Goal: Task Accomplishment & Management: Manage account settings

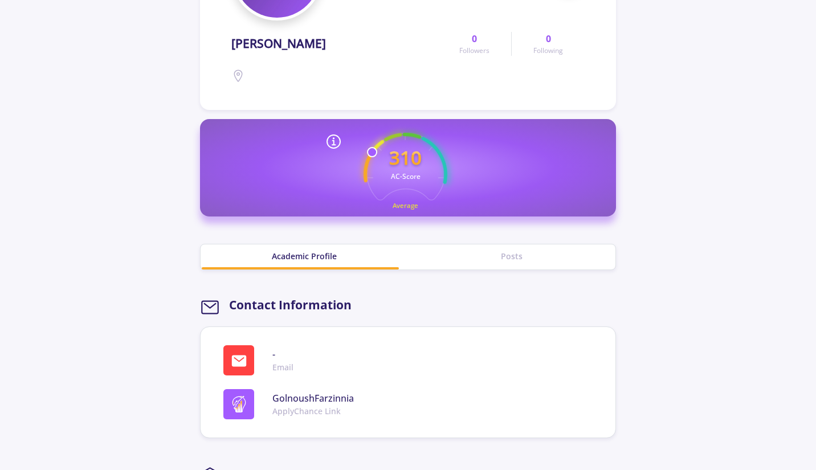
scroll to position [57, 0]
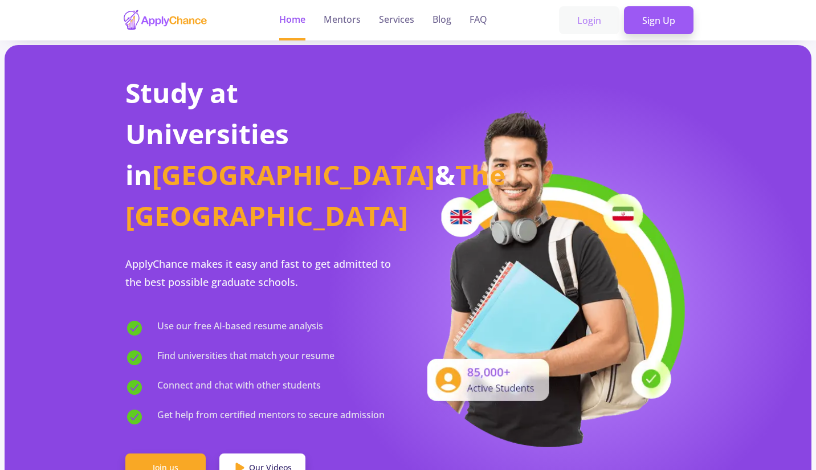
click at [599, 22] on link "Login" at bounding box center [589, 20] width 60 height 29
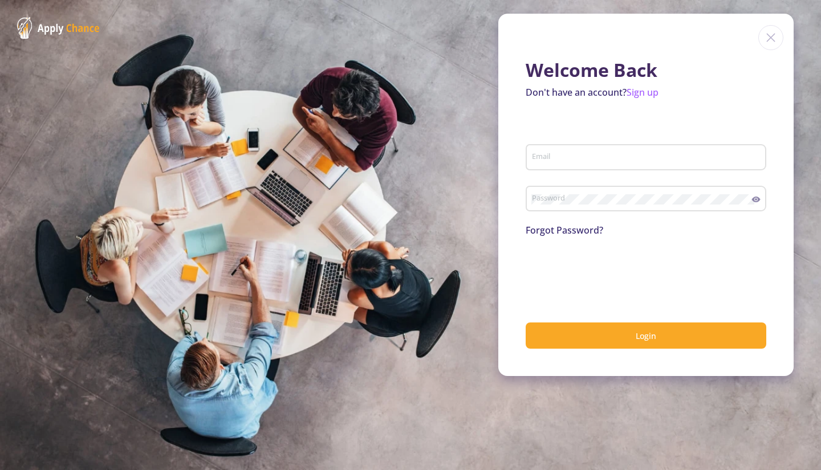
click at [581, 143] on div "Email" at bounding box center [646, 155] width 230 height 30
click at [575, 149] on div "Email" at bounding box center [646, 155] width 230 height 30
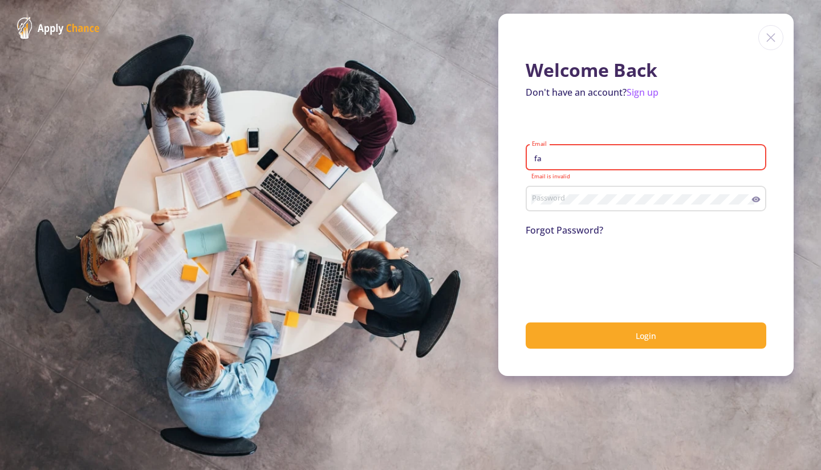
type input "farzinniag@gmail.com"
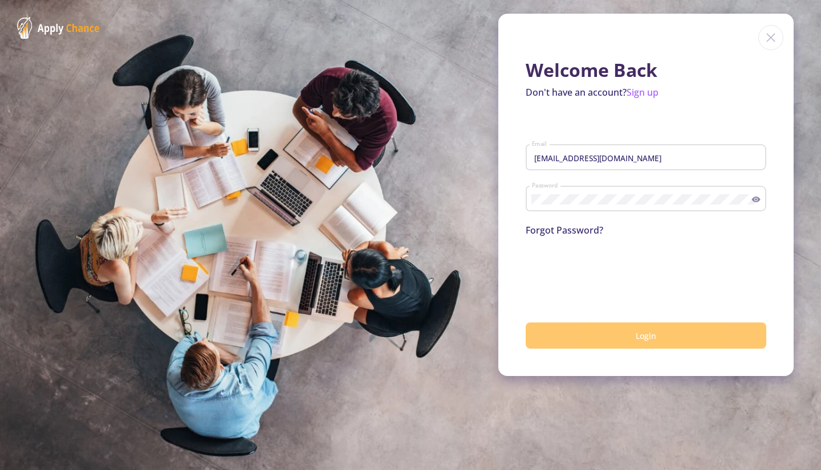
click at [636, 333] on span "Login" at bounding box center [646, 336] width 21 height 11
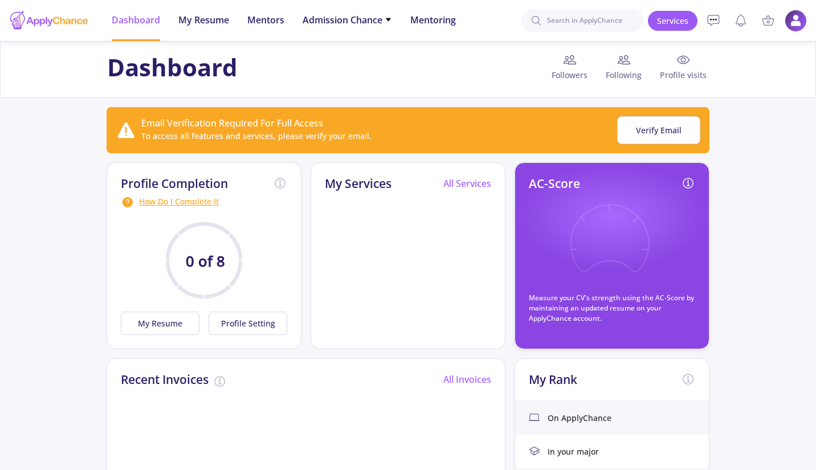
click at [795, 16] on img at bounding box center [796, 21] width 22 height 22
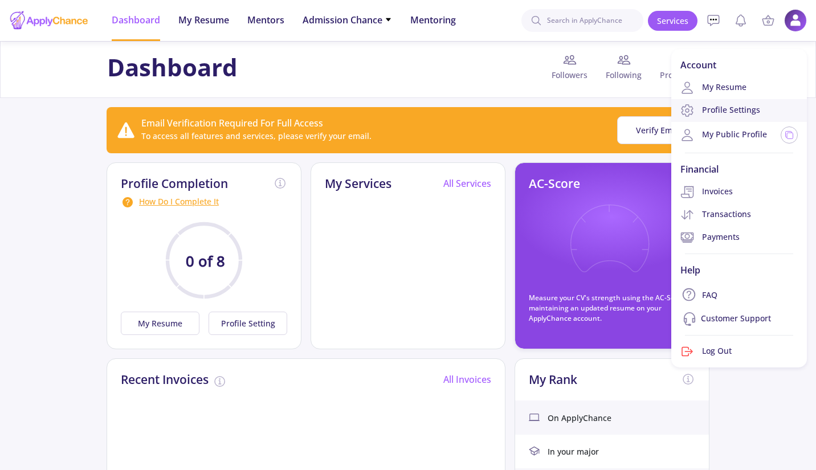
click at [710, 109] on link "Profile Settings" at bounding box center [740, 110] width 136 height 23
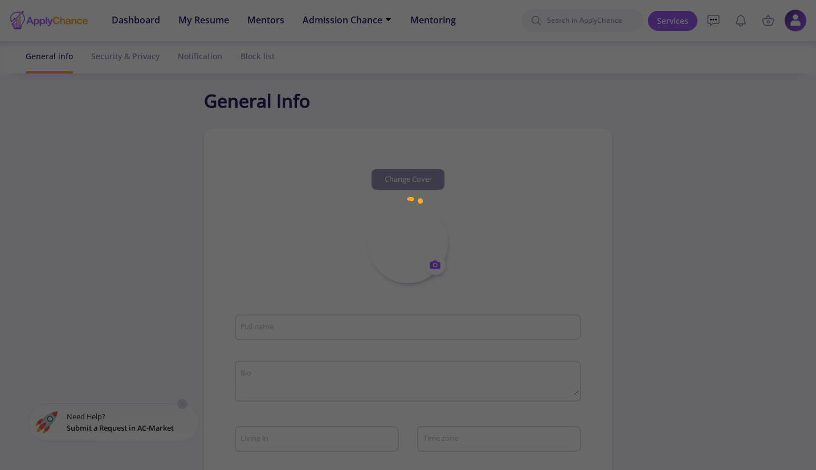
type input "Golnoush Farzinnia"
type input "GolnoushFarzinnia"
type input "farzinniag@gmail.com"
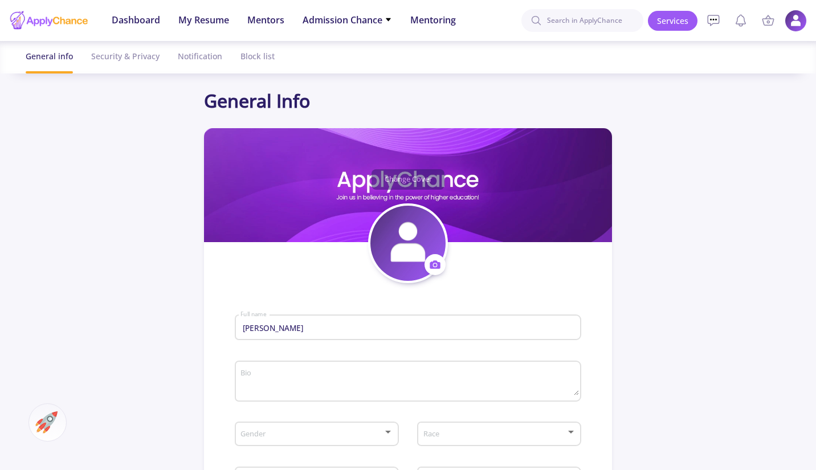
click at [795, 22] on img at bounding box center [796, 21] width 22 height 22
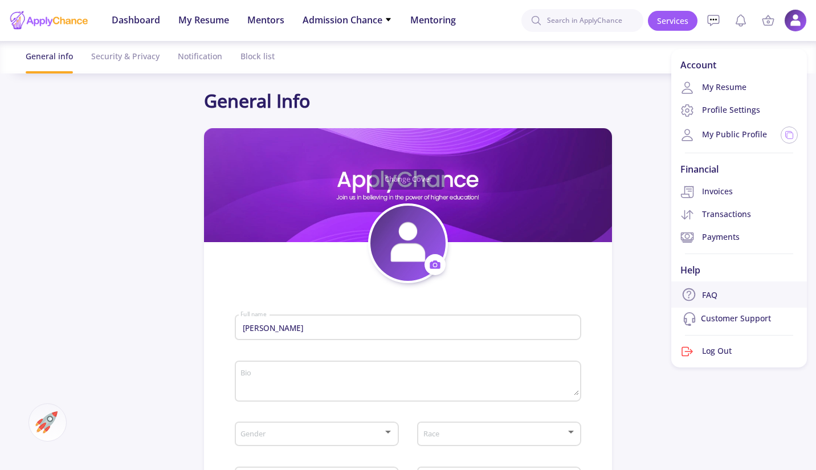
click at [701, 298] on link "FAQ" at bounding box center [740, 295] width 136 height 26
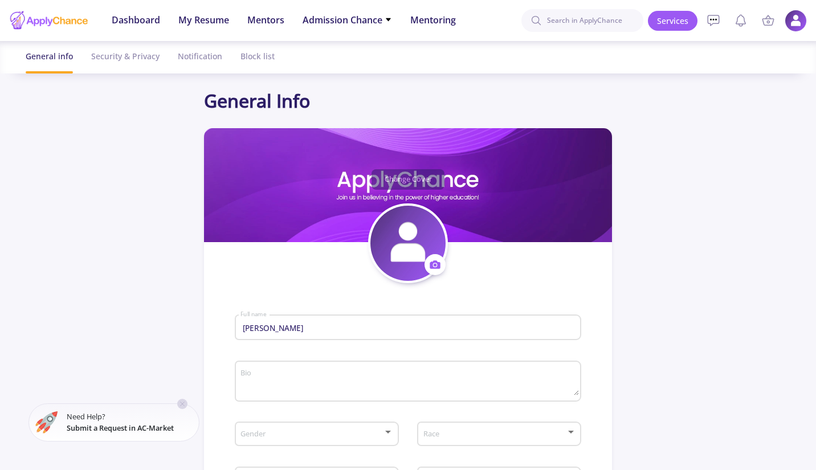
click at [795, 19] on img at bounding box center [796, 21] width 22 height 22
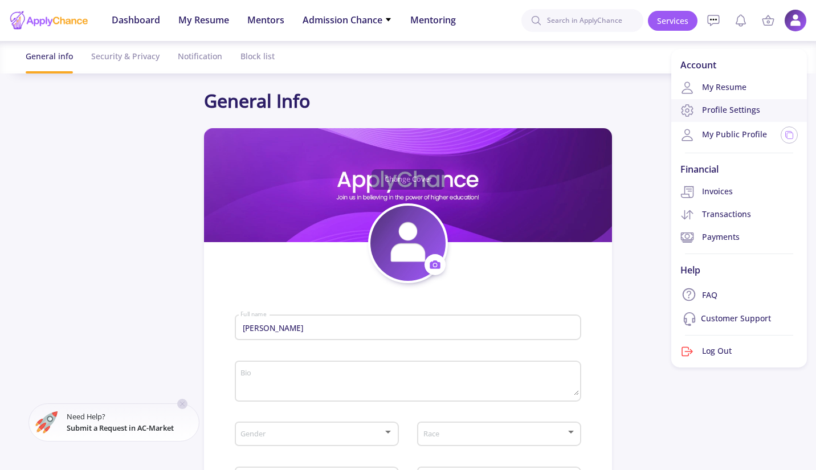
click at [706, 116] on link "Profile Settings" at bounding box center [740, 110] width 136 height 23
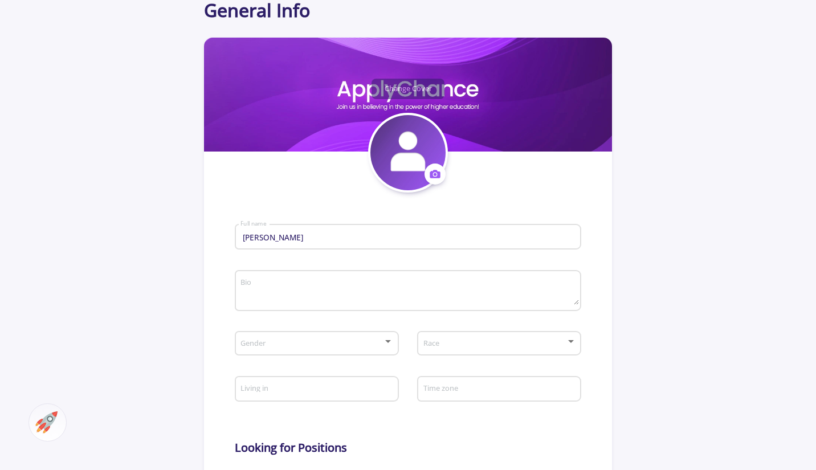
scroll to position [114, 0]
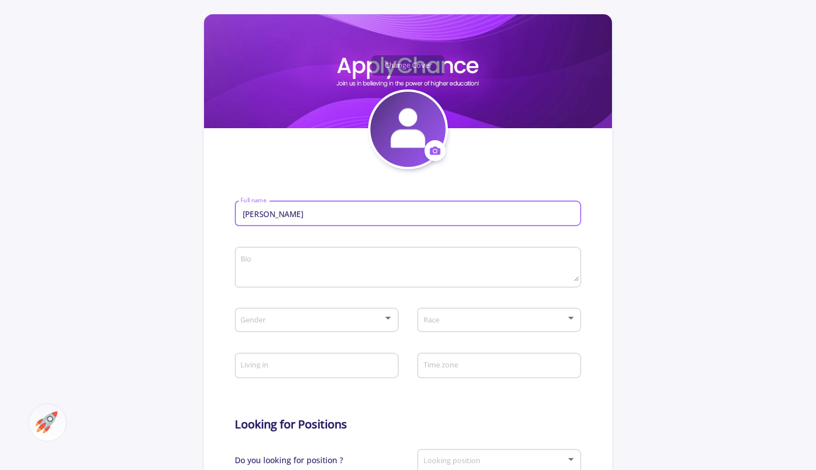
drag, startPoint x: 306, startPoint y: 218, endPoint x: 247, endPoint y: 223, distance: 59.0
click at [247, 223] on div "Golnoush Farzinnia Full name" at bounding box center [408, 212] width 336 height 30
type input "G"
type input "s"
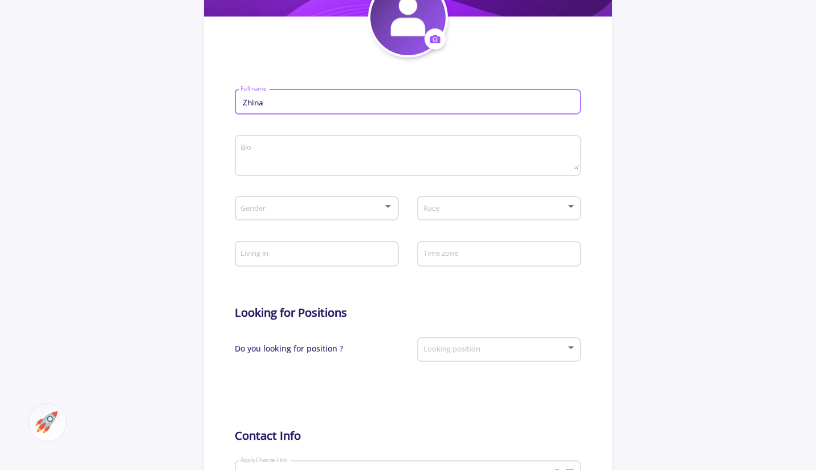
scroll to position [228, 0]
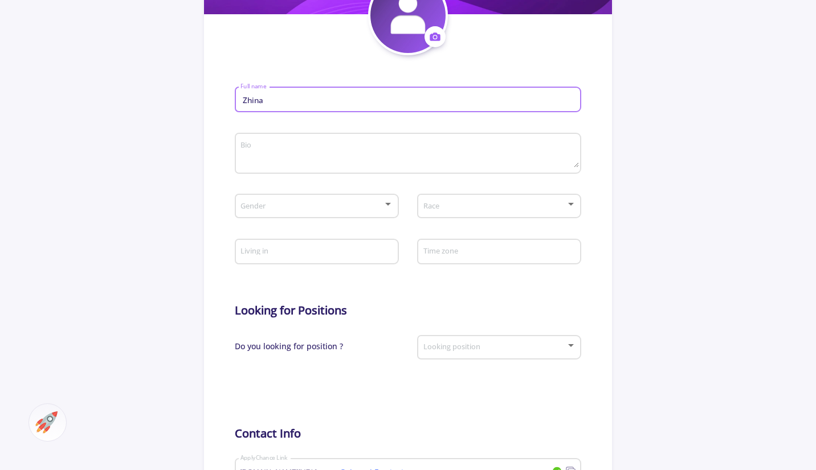
type input "Zhina"
click at [389, 205] on div at bounding box center [388, 204] width 6 height 3
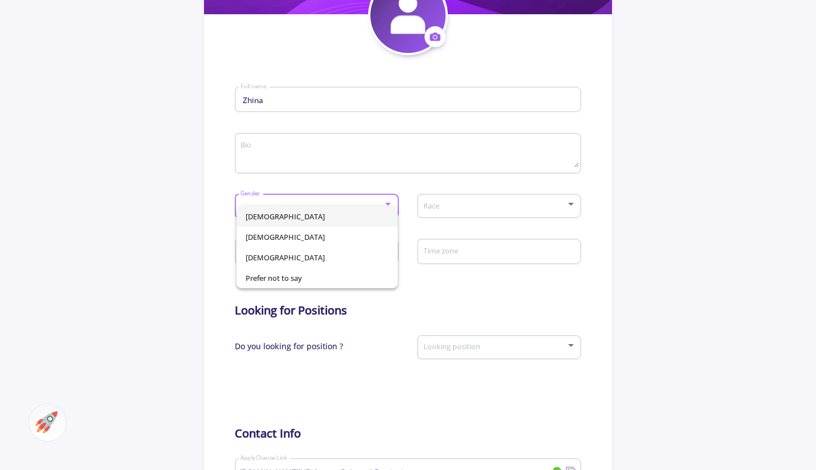
click at [389, 205] on div at bounding box center [408, 235] width 816 height 470
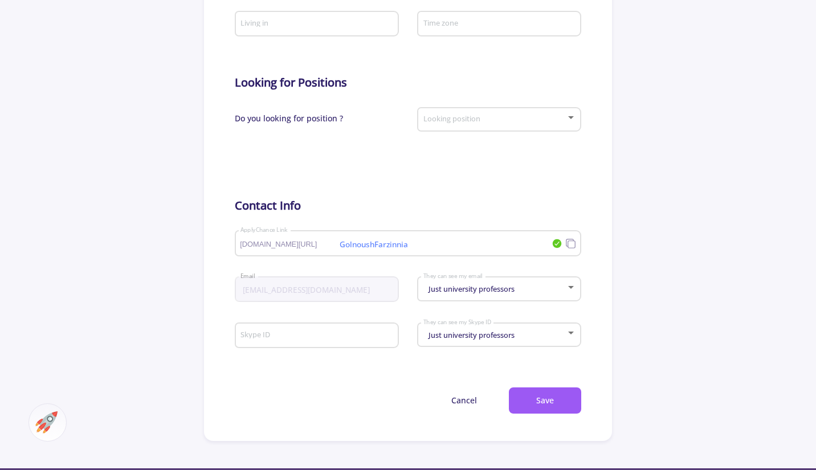
scroll to position [513, 0]
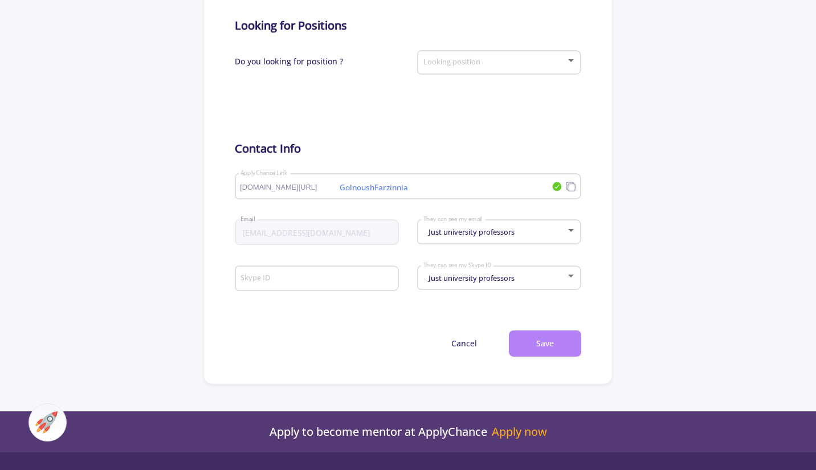
click at [538, 348] on button "Save" at bounding box center [545, 344] width 72 height 27
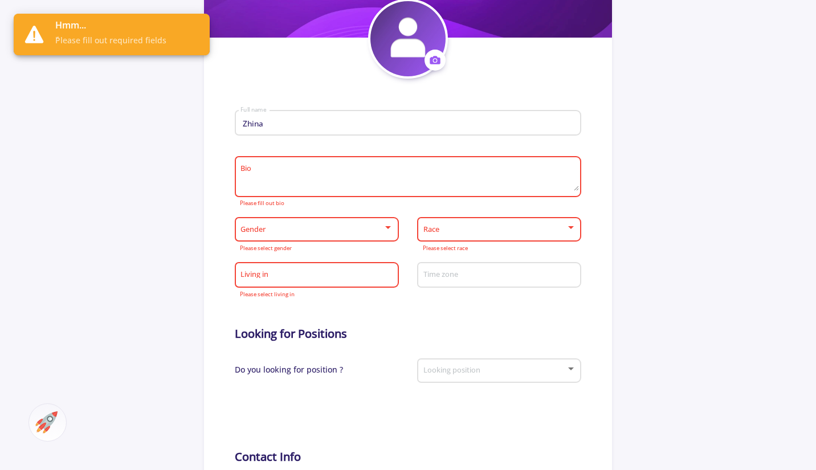
scroll to position [204, 0]
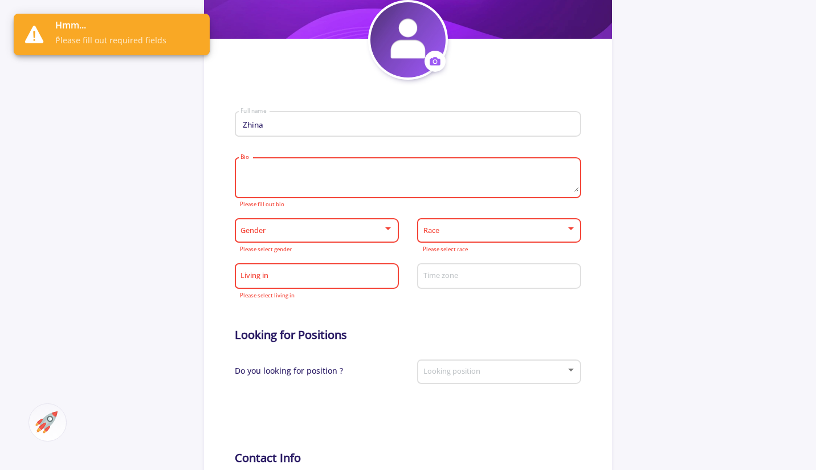
click at [307, 170] on textarea "Bio" at bounding box center [409, 178] width 339 height 27
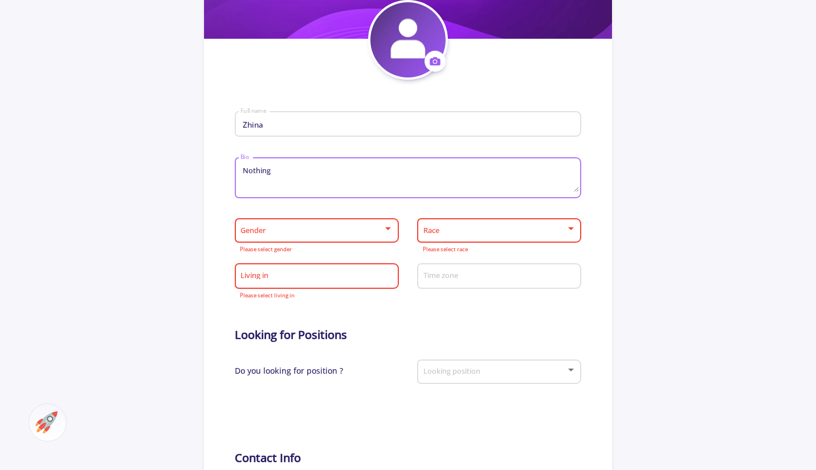
type textarea "Nothing"
click at [315, 230] on span at bounding box center [313, 231] width 140 height 8
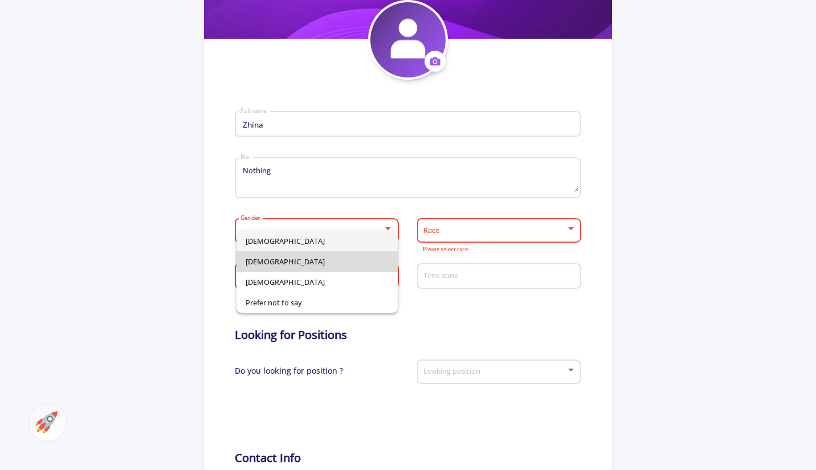
click at [292, 266] on span "Female" at bounding box center [317, 261] width 143 height 21
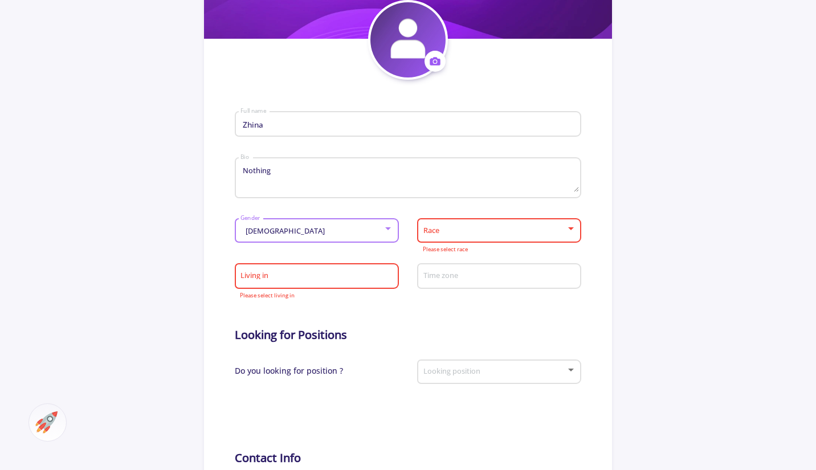
click at [516, 229] on span at bounding box center [496, 231] width 140 height 8
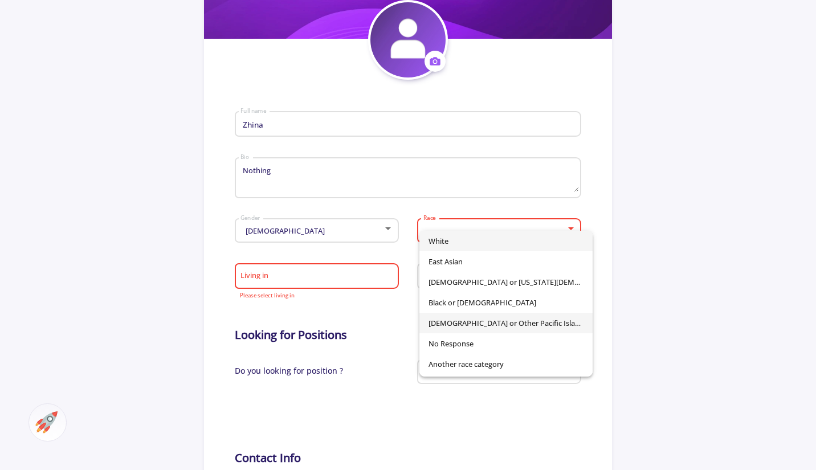
click at [470, 322] on span "Native Hawaiian or Other Pacific Islander" at bounding box center [506, 323] width 155 height 21
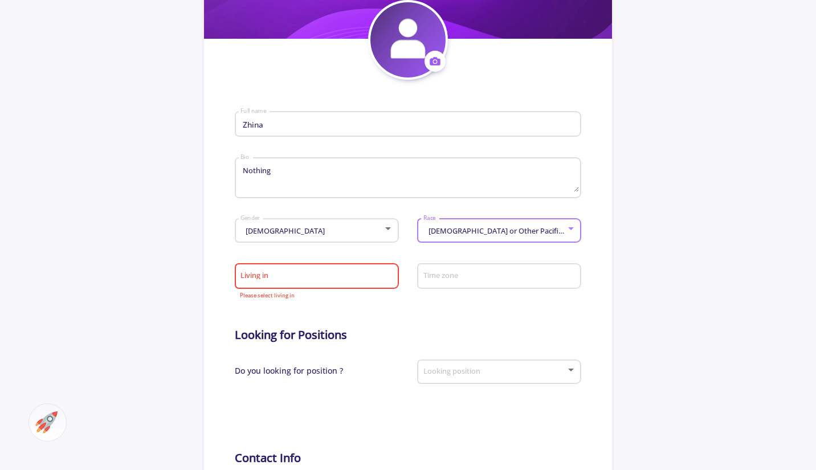
click at [283, 275] on input "Living in" at bounding box center [318, 277] width 156 height 10
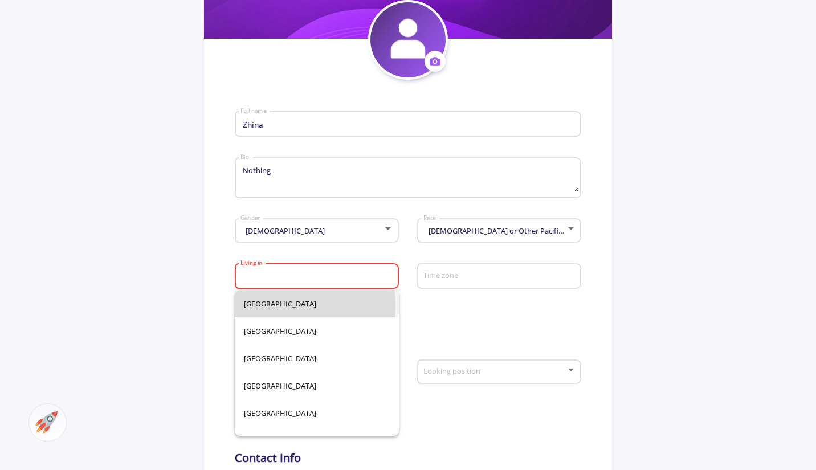
click at [260, 308] on span "Afghanistan" at bounding box center [317, 303] width 146 height 27
type input "Afghanistan"
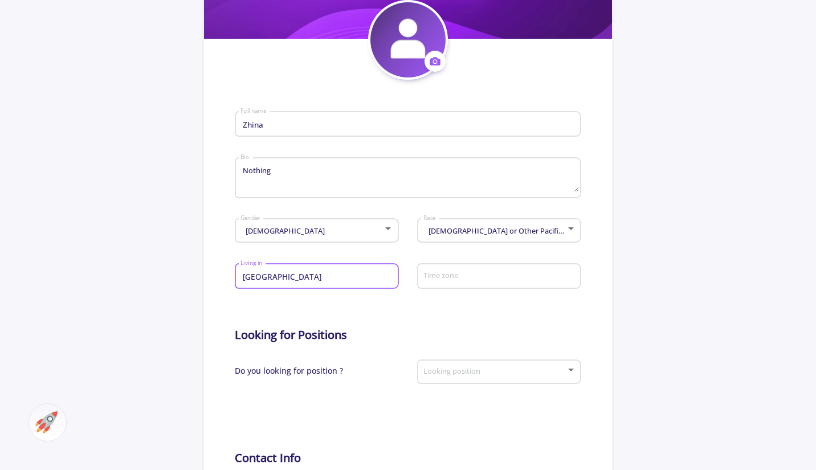
click at [502, 239] on div "Native Hawaiian or Other Pacific Islander Race" at bounding box center [499, 228] width 153 height 29
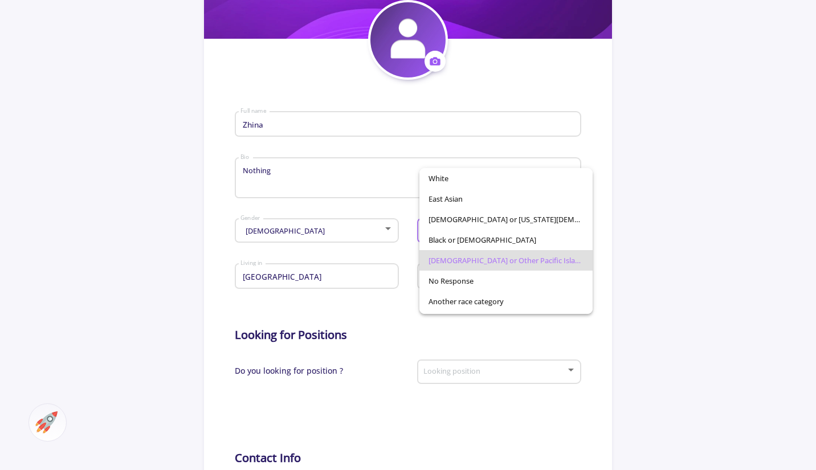
scroll to position [19, 0]
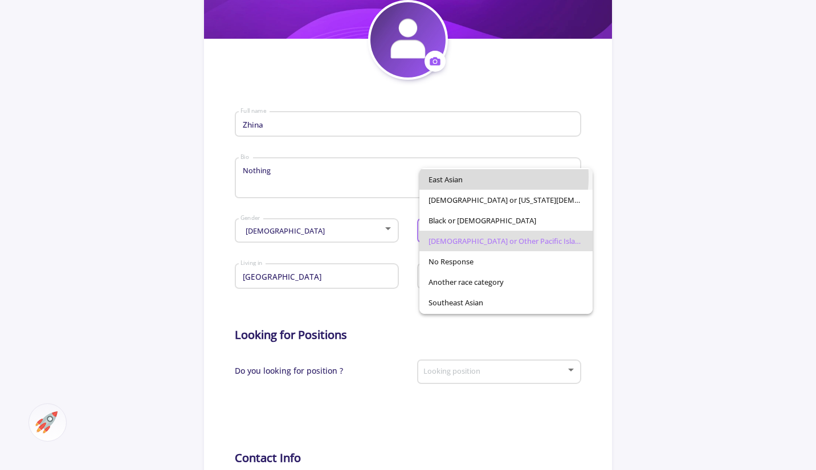
click at [469, 177] on span "East Asian" at bounding box center [506, 179] width 155 height 21
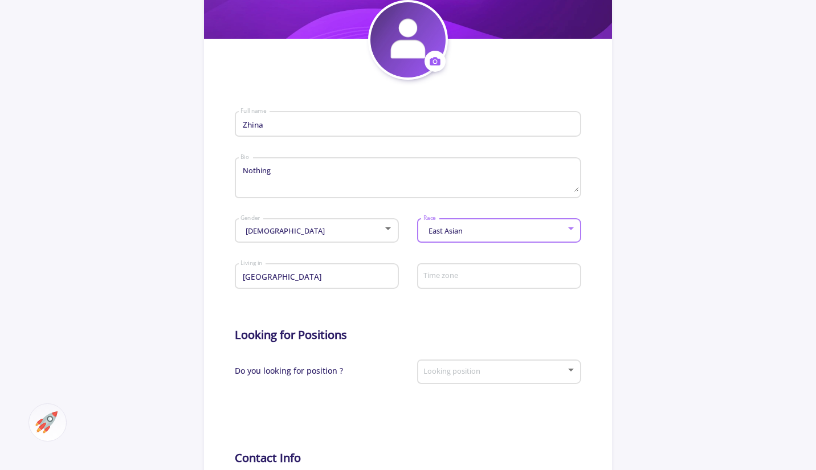
click at [489, 271] on div "Time zone" at bounding box center [499, 274] width 153 height 30
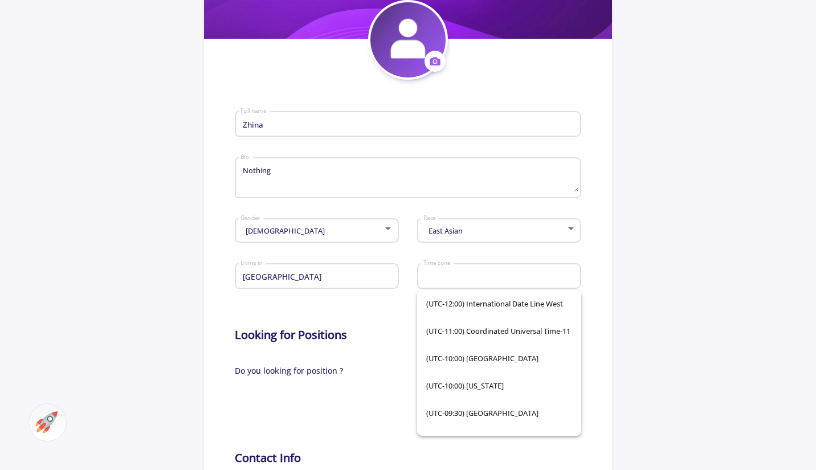
click at [489, 269] on div "Time zone" at bounding box center [499, 274] width 153 height 30
click at [738, 269] on app-general-setting "General Info Change Cover Change cover Remove cover Change photo Remove photo Z…" at bounding box center [408, 289] width 816 height 810
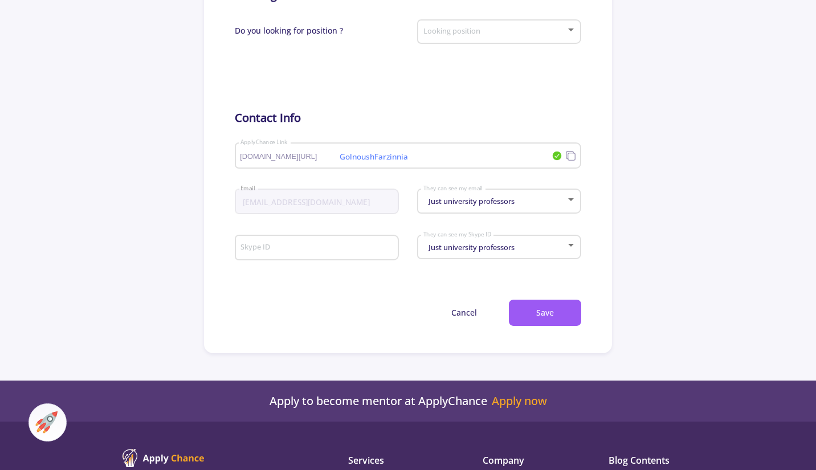
scroll to position [546, 0]
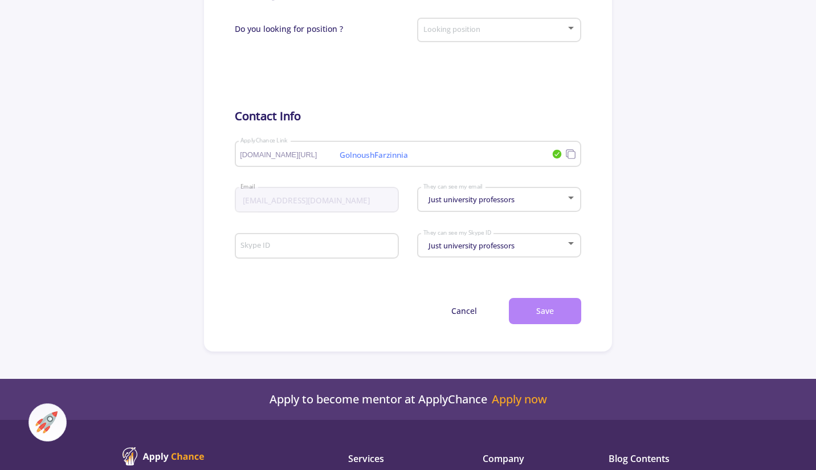
click at [544, 309] on button "Save" at bounding box center [545, 311] width 72 height 27
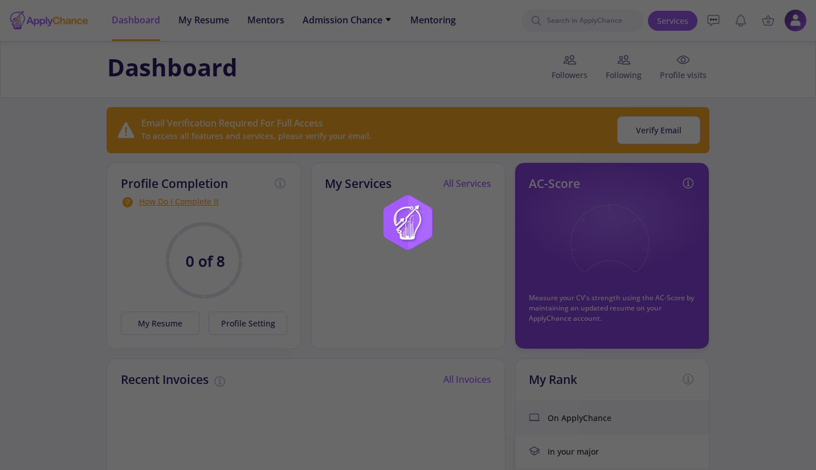
click at [410, 223] on img at bounding box center [408, 235] width 143 height 143
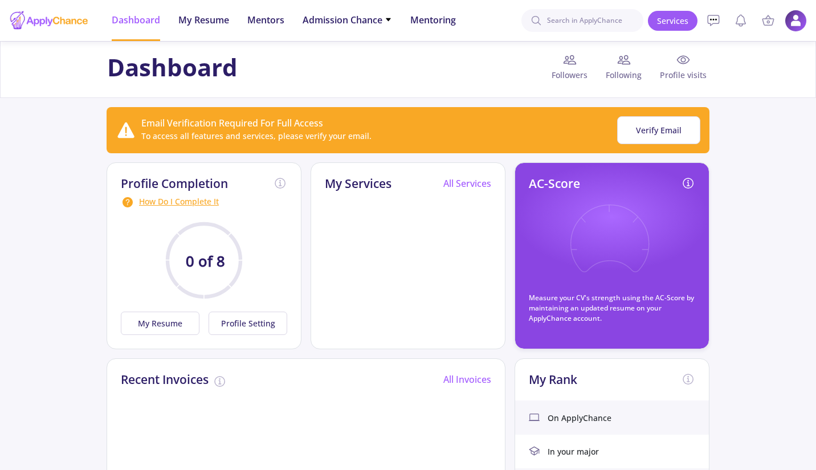
click at [798, 23] on img at bounding box center [796, 21] width 22 height 22
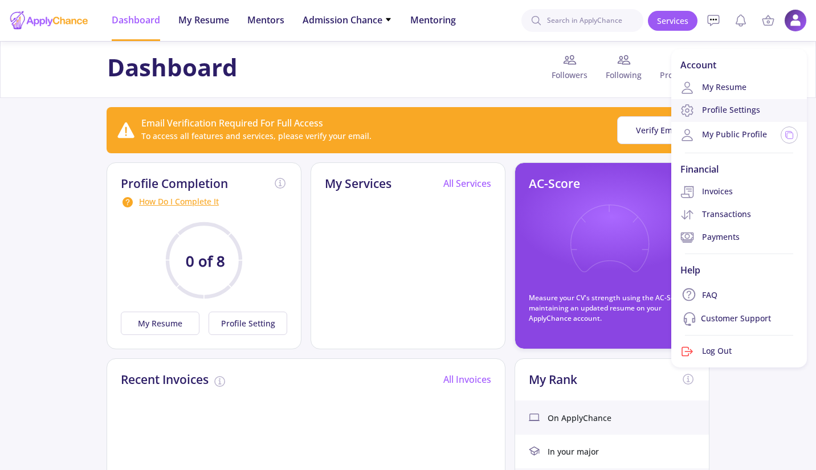
click at [723, 108] on link "Profile Settings" at bounding box center [740, 110] width 136 height 23
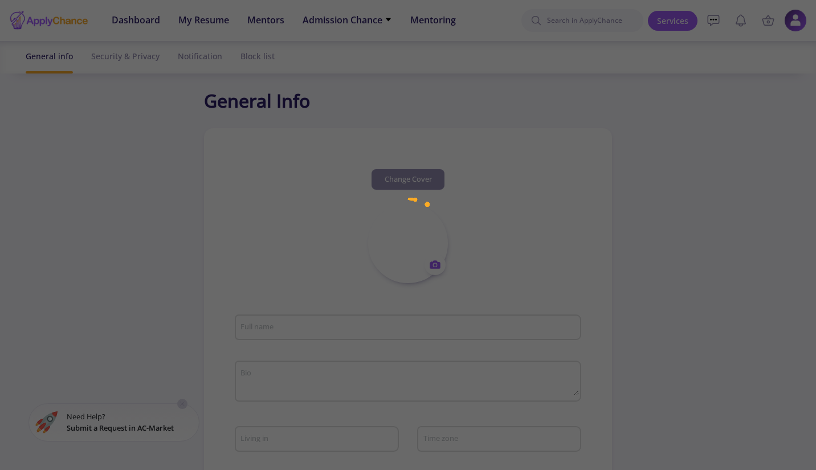
type input "Zhina"
type textarea "Nothing"
type input "Afghanistan"
type input "GolnoushFarzinnia"
type input "farzinniag@gmail.com"
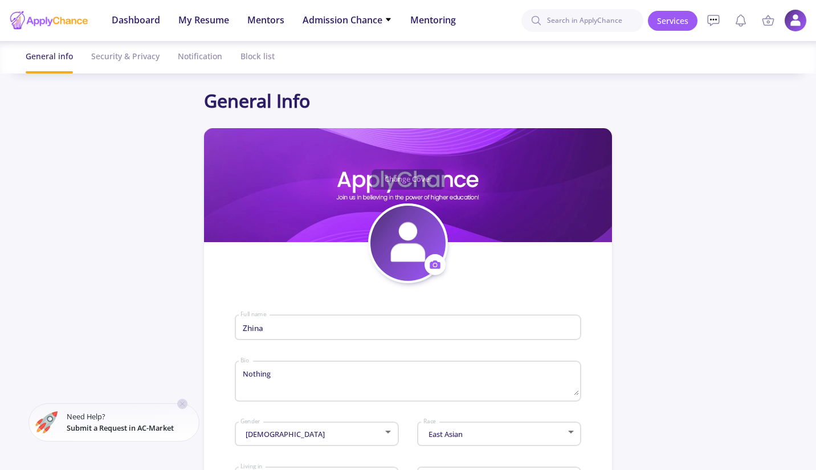
click at [784, 23] on ul "Services My Cart Empty Your Cart Is Empty Add your service to the cart right no…" at bounding box center [727, 20] width 159 height 41
click at [792, 19] on img at bounding box center [796, 21] width 22 height 22
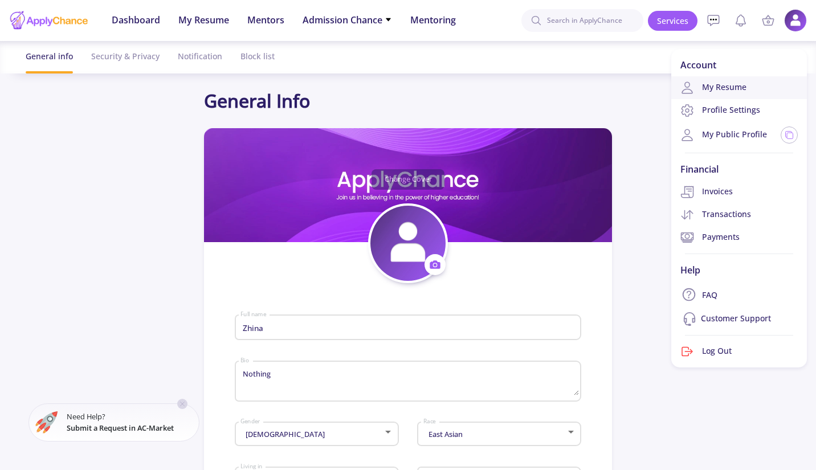
click at [718, 87] on link "My Resume" at bounding box center [740, 87] width 136 height 23
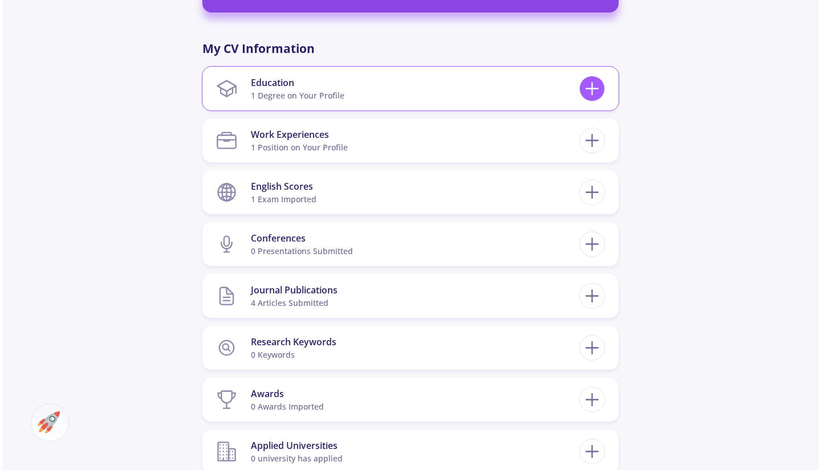
scroll to position [513, 0]
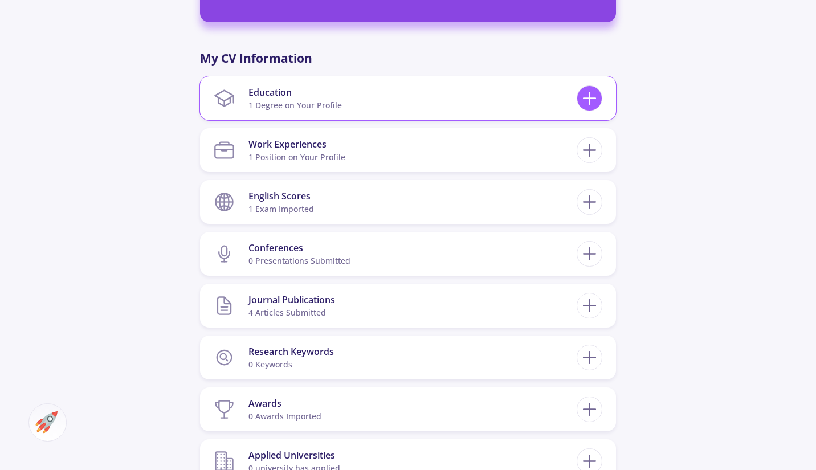
click at [591, 97] on icon at bounding box center [589, 98] width 21 height 21
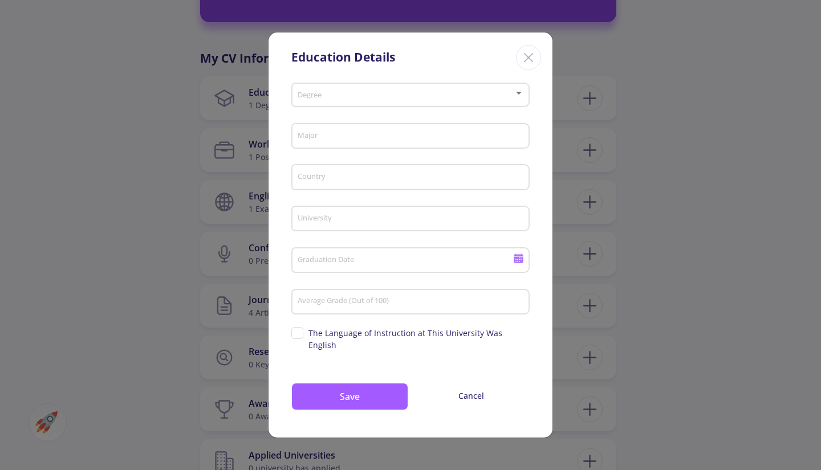
click at [531, 62] on icon "Close" at bounding box center [528, 57] width 18 height 18
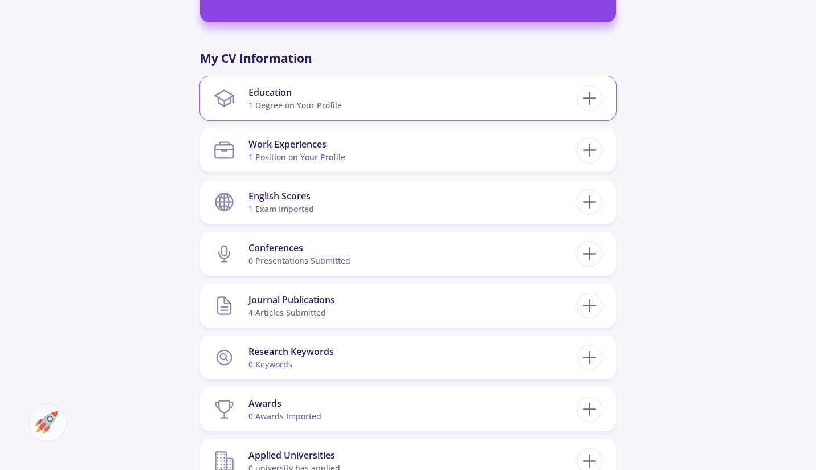
click at [284, 103] on div "1 Degree on Your Profile" at bounding box center [295, 105] width 93 height 12
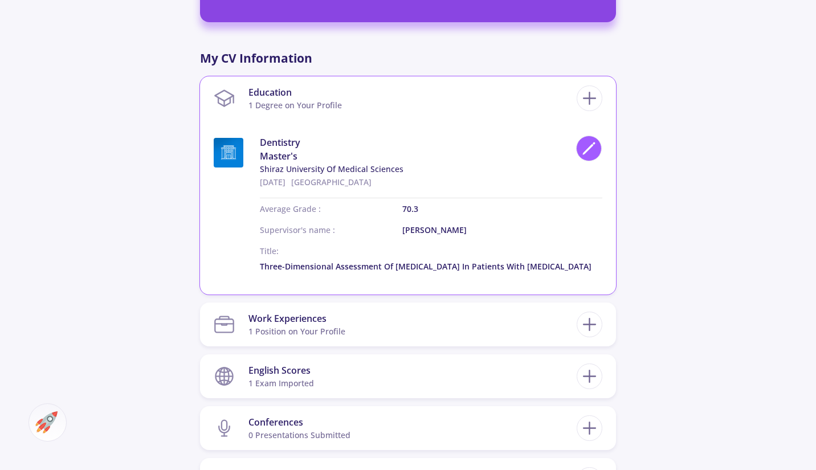
click at [579, 145] on div at bounding box center [589, 149] width 26 height 26
type input "Dentistry"
type input "Iran"
type input "10/17/2021"
type input "70.3"
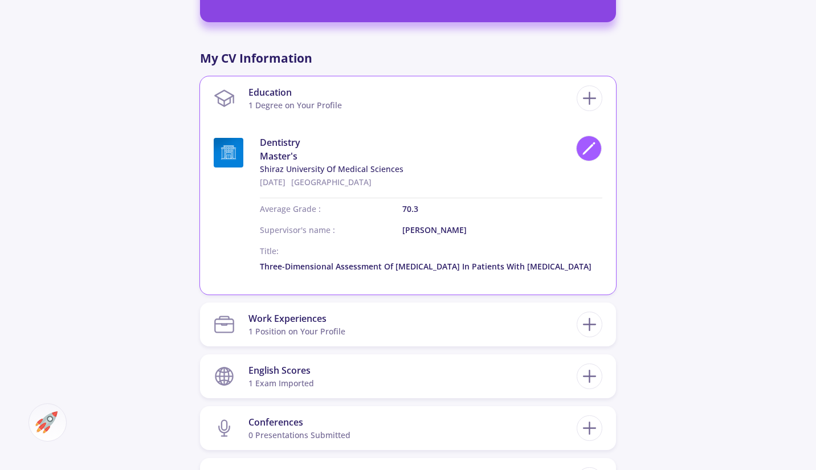
type input "Dr. Mahvash Hasani"
checkbox input "true"
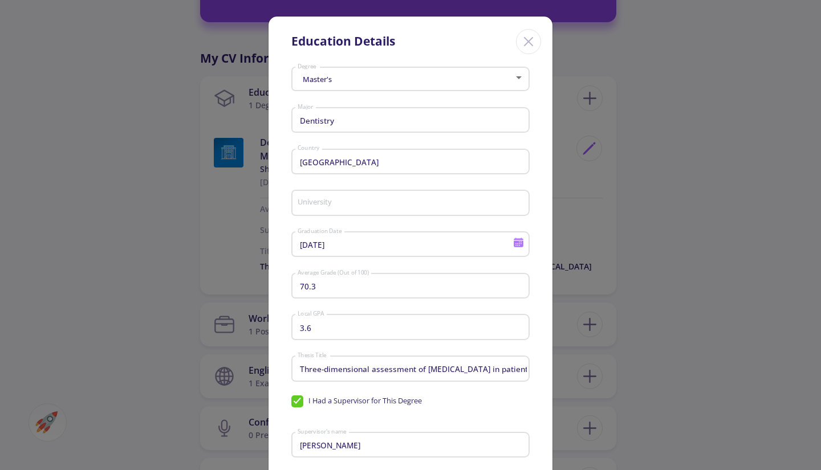
type input "Shiraz University of Medical Sciences"
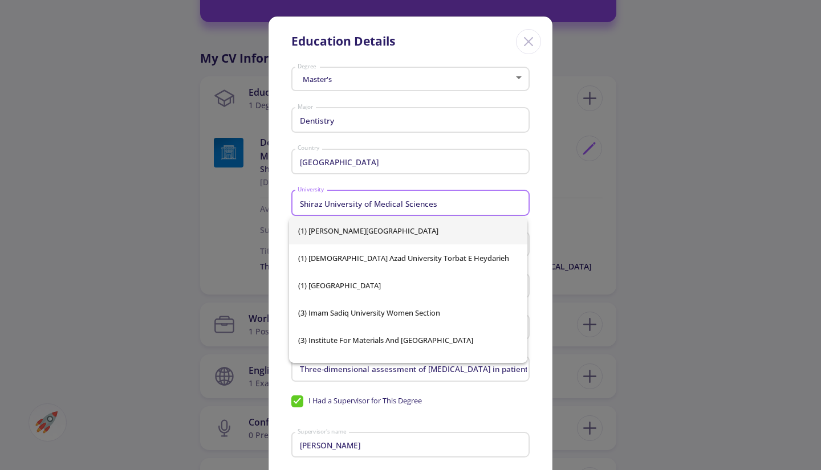
drag, startPoint x: 298, startPoint y: 210, endPoint x: 287, endPoint y: 210, distance: 10.8
click at [287, 210] on div "Master's Degree Dentistry Major Iran Country Shiraz University of Medical Scien…" at bounding box center [411, 342] width 284 height 559
click at [345, 152] on div "Iran Country" at bounding box center [410, 160] width 227 height 30
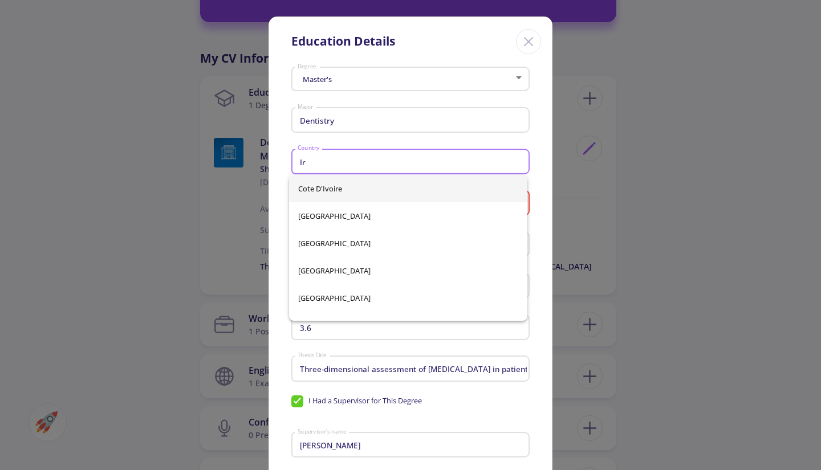
type input "I"
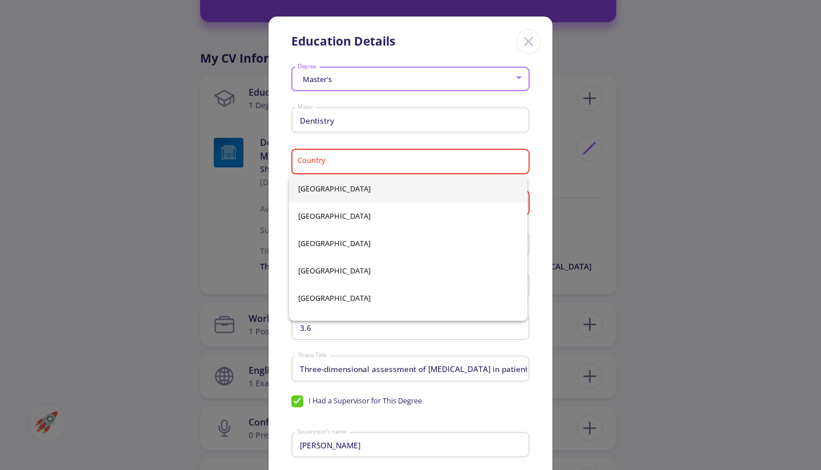
click at [360, 81] on div "Master's" at bounding box center [405, 79] width 217 height 9
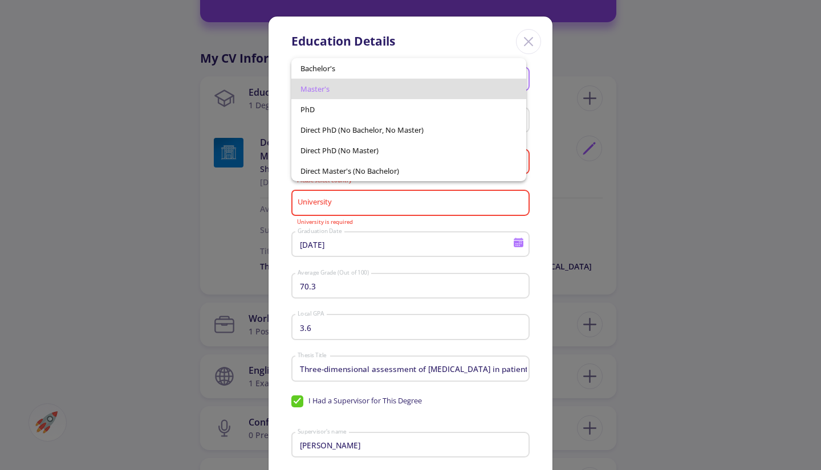
click at [322, 109] on span "PhD" at bounding box center [408, 109] width 217 height 21
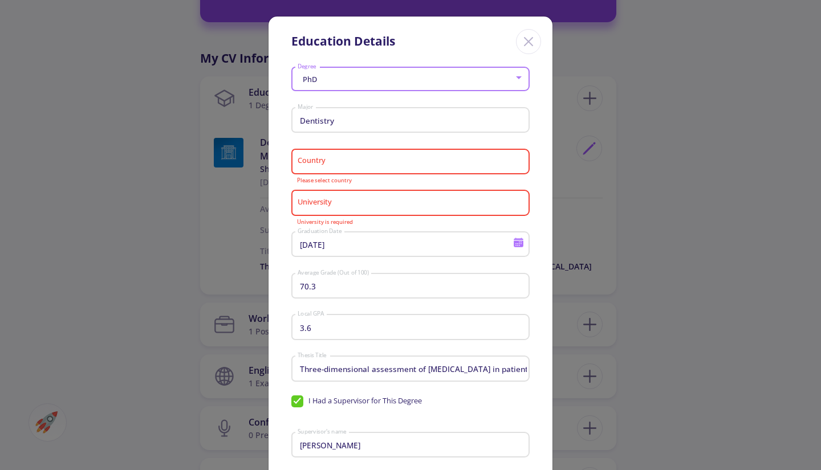
drag, startPoint x: 380, startPoint y: 356, endPoint x: 351, endPoint y: 367, distance: 30.3
click at [378, 359] on div "Three-dimensional assessment of Eustachian tube in patients with cleft palate T…" at bounding box center [410, 367] width 227 height 30
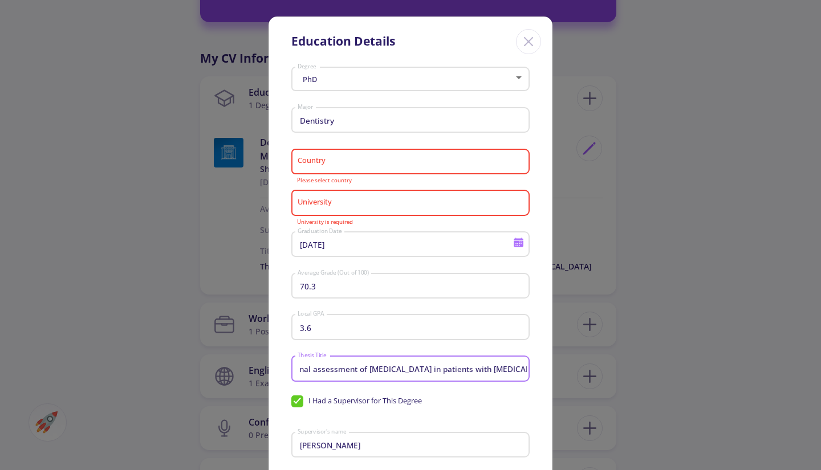
drag, startPoint x: 348, startPoint y: 368, endPoint x: 581, endPoint y: 366, distance: 232.6
click at [581, 366] on div "Education Details PhD Degree Dentistry Major Country Please select country Univ…" at bounding box center [410, 235] width 821 height 470
type input "Three-dimensional assessmen"
drag, startPoint x: 420, startPoint y: 369, endPoint x: 280, endPoint y: 372, distance: 139.7
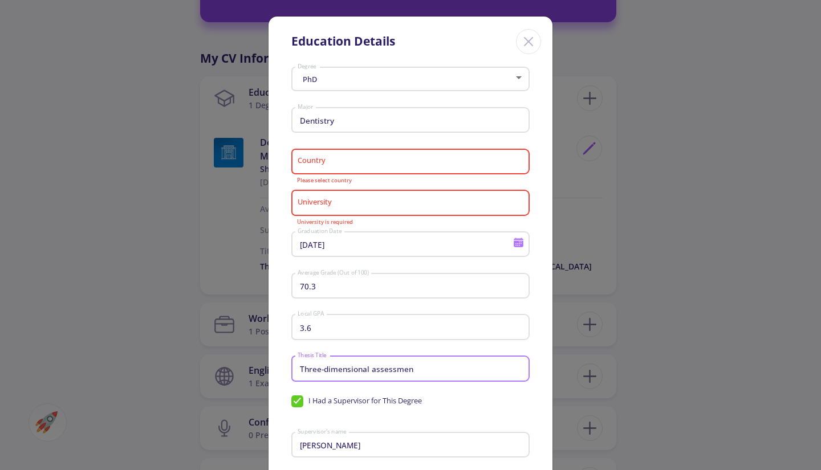
click at [280, 372] on div "PhD Degree Dentistry Major Country Please select country University University …" at bounding box center [411, 342] width 284 height 559
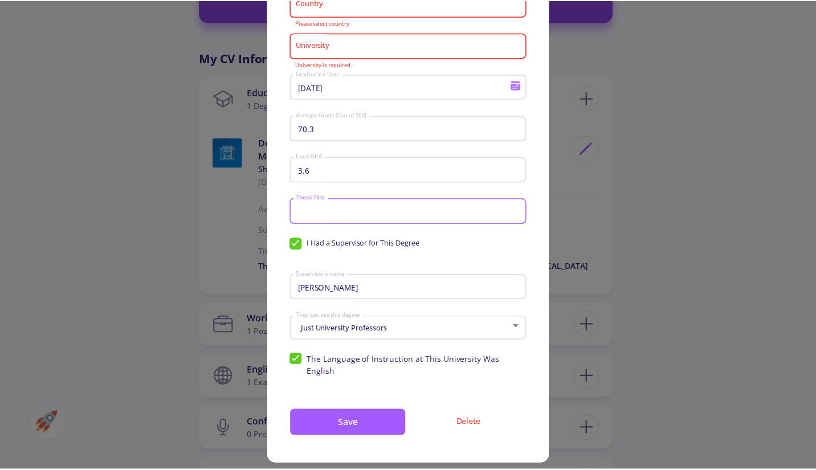
scroll to position [159, 0]
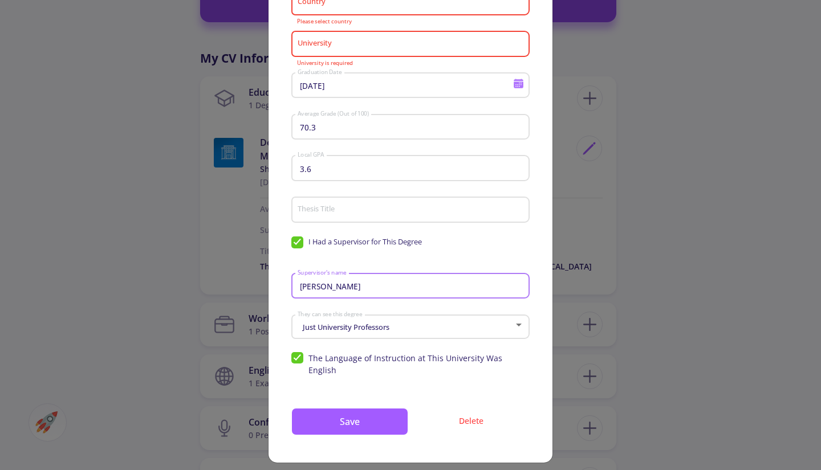
drag, startPoint x: 393, startPoint y: 290, endPoint x: 235, endPoint y: 291, distance: 158.5
click at [235, 291] on div "Education Details PhD Degree Dentistry Major Country Please select country Univ…" at bounding box center [410, 235] width 821 height 470
drag, startPoint x: 398, startPoint y: 326, endPoint x: 253, endPoint y: 329, distance: 144.8
click at [253, 329] on div "Education Details PhD Degree Dentistry Major Country Please select country Univ…" at bounding box center [410, 235] width 821 height 470
click at [299, 357] on span "The Language of Instruction at This University Was English" at bounding box center [410, 364] width 238 height 24
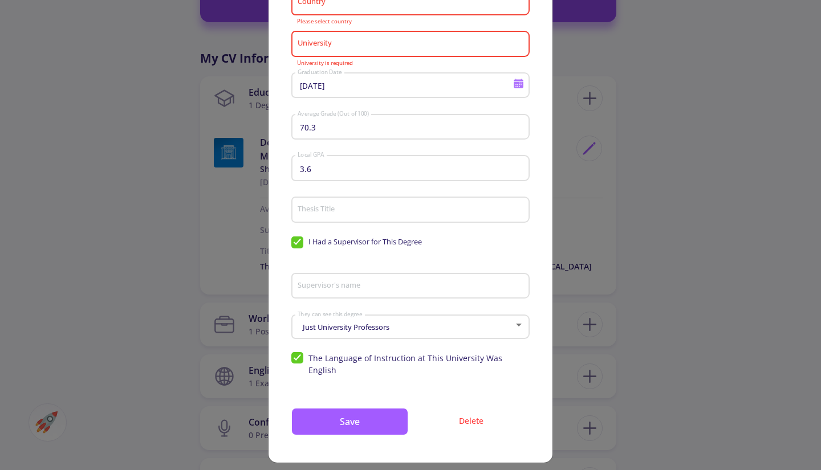
click at [299, 357] on input "The Language of Instruction at This University Was English" at bounding box center [294, 355] width 7 height 7
checkbox input "false"
click at [351, 413] on button "Save" at bounding box center [349, 421] width 117 height 27
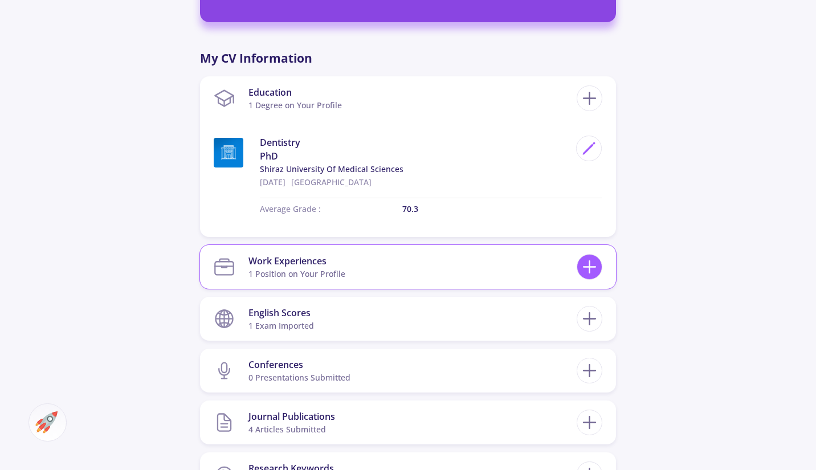
click at [590, 271] on line at bounding box center [590, 267] width 0 height 12
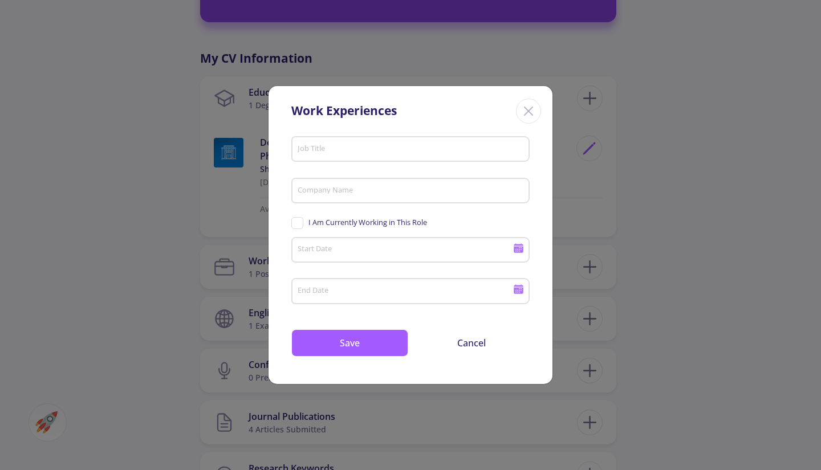
click at [523, 114] on icon "Close" at bounding box center [528, 111] width 18 height 18
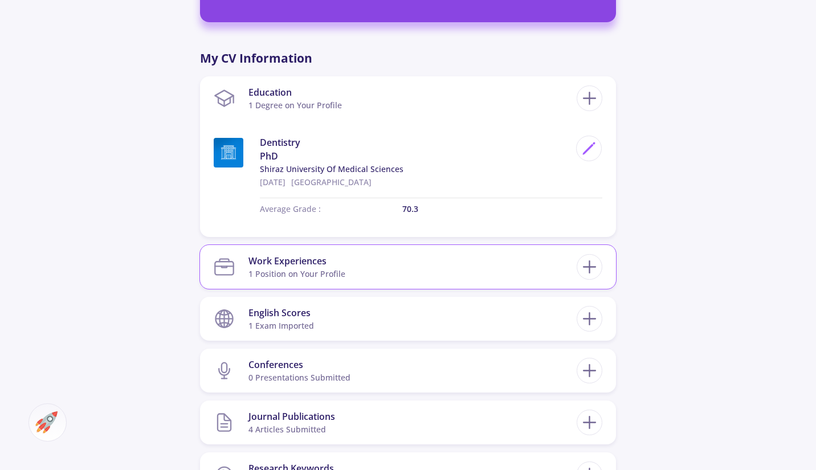
click at [321, 260] on div "Work Experiences" at bounding box center [297, 261] width 97 height 14
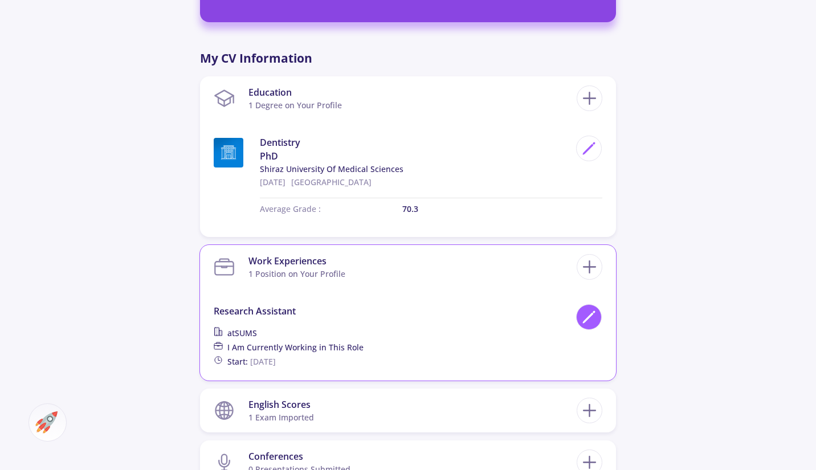
click at [592, 318] on icon at bounding box center [589, 317] width 15 height 15
type input "Research assistant"
type input "SUMS"
checkbox input "true"
type input "10/4/2022"
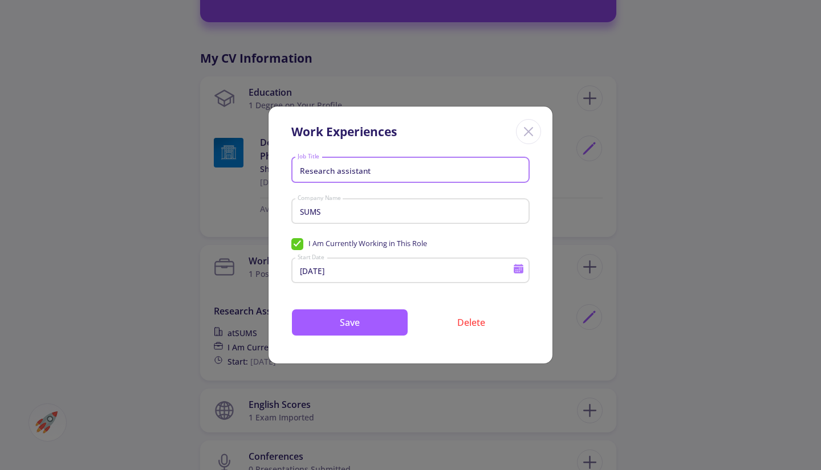
drag, startPoint x: 402, startPoint y: 174, endPoint x: 222, endPoint y: 179, distance: 179.7
click at [222, 179] on div "Work Experiences Research assistant Job Title SUMS Company Name I Am Currently …" at bounding box center [410, 235] width 821 height 470
click at [378, 312] on button "Save" at bounding box center [349, 322] width 117 height 27
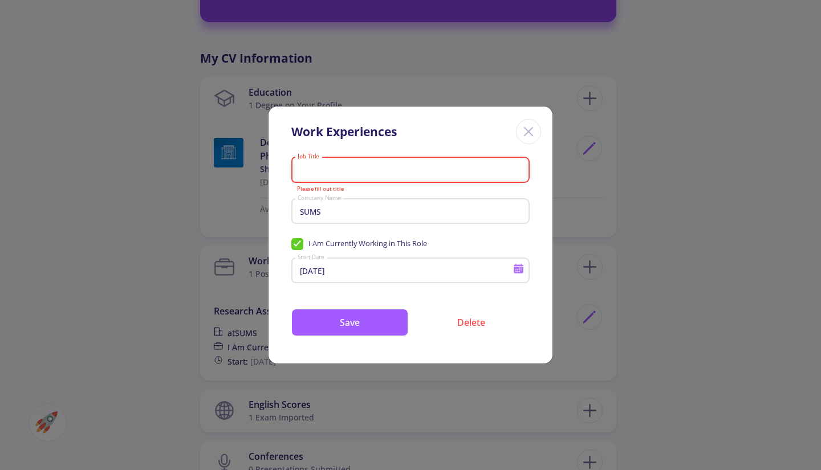
click at [343, 174] on input "Job Title" at bounding box center [412, 170] width 230 height 10
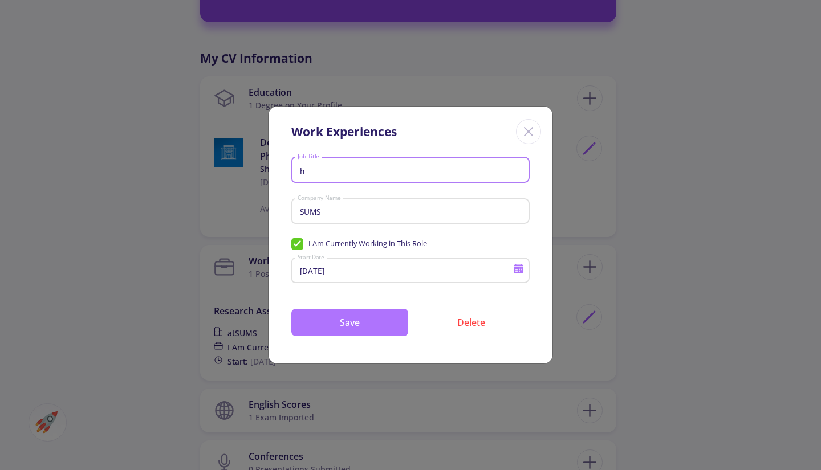
type input "h"
click at [359, 327] on button "Save" at bounding box center [349, 322] width 117 height 27
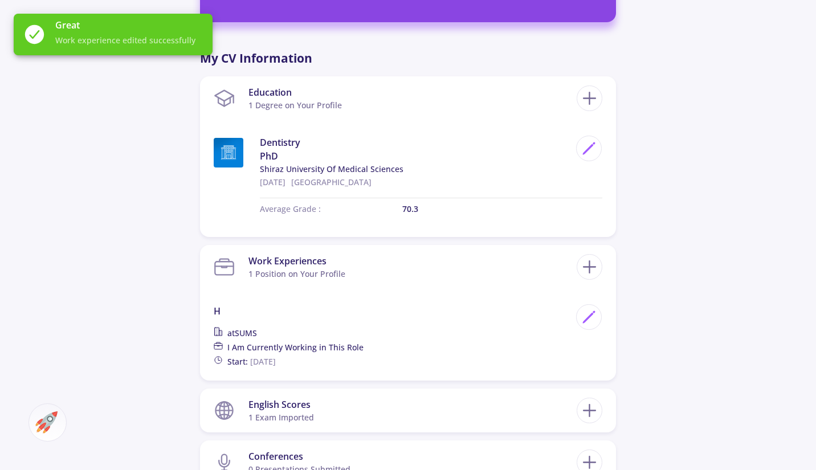
scroll to position [684, 0]
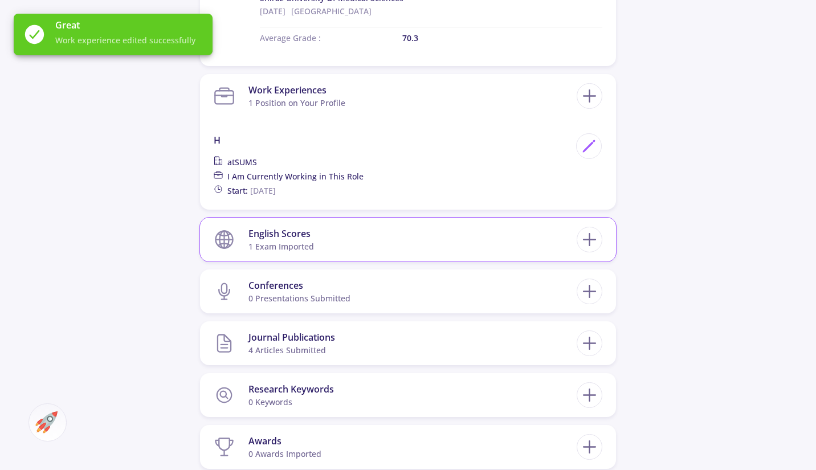
click at [322, 247] on section "English Scores 1 exam imported" at bounding box center [395, 239] width 363 height 35
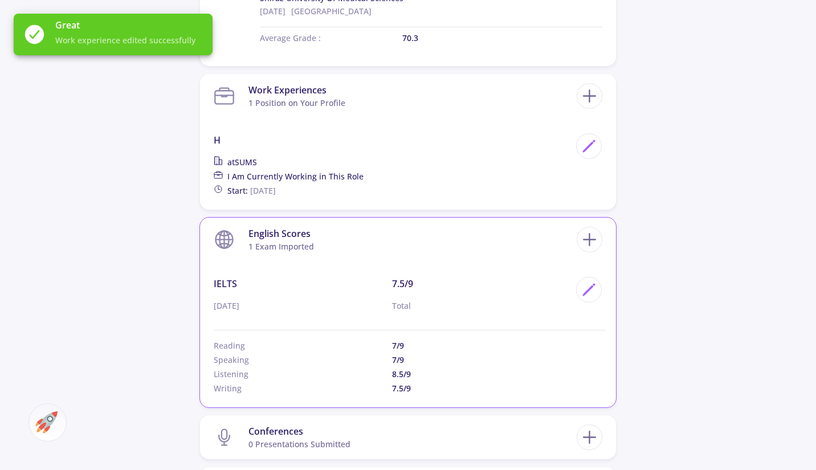
scroll to position [798, 0]
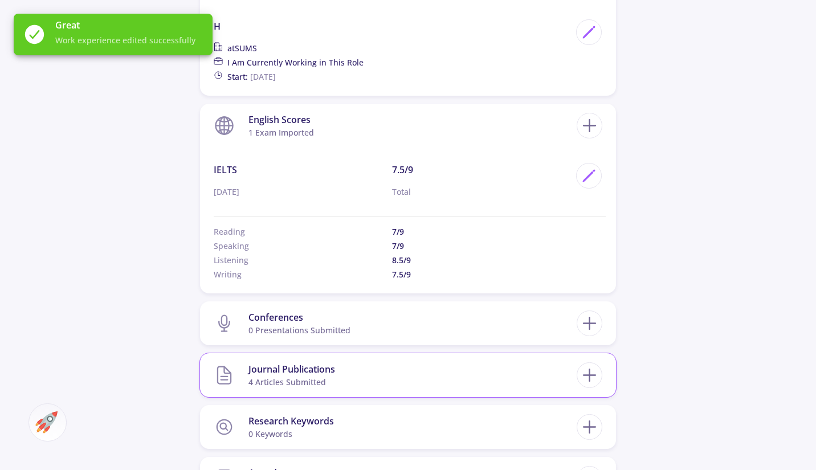
click at [346, 371] on section "Journal Publications 4 articles submitted" at bounding box center [395, 375] width 363 height 35
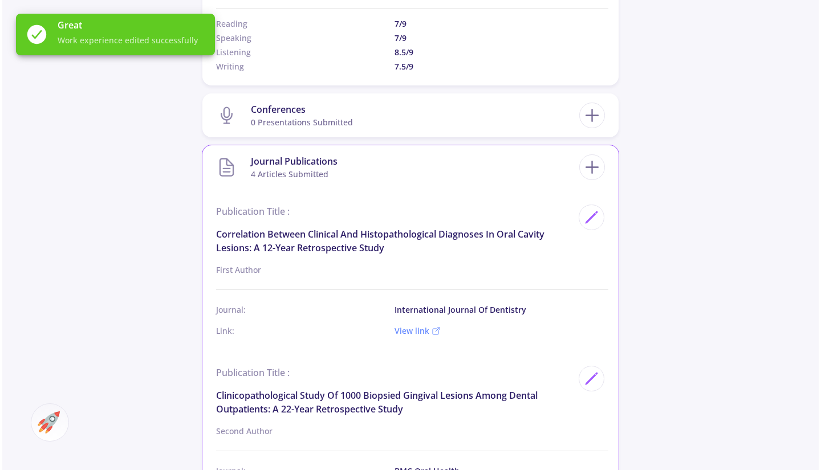
scroll to position [1026, 0]
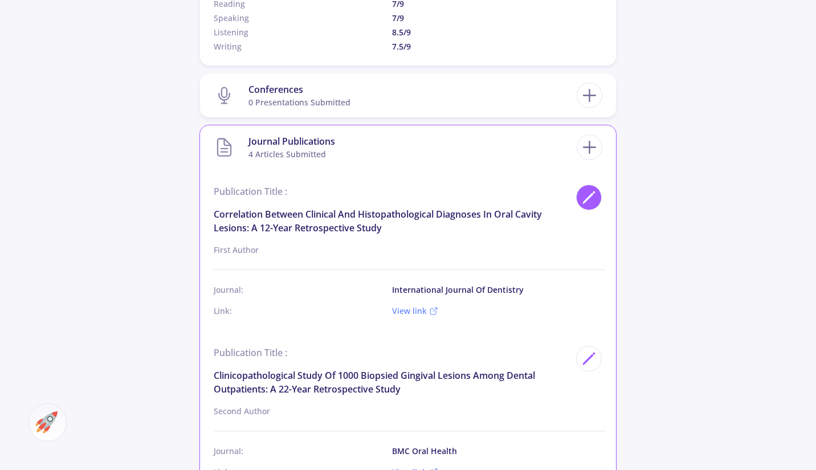
click at [584, 200] on icon at bounding box center [589, 197] width 15 height 15
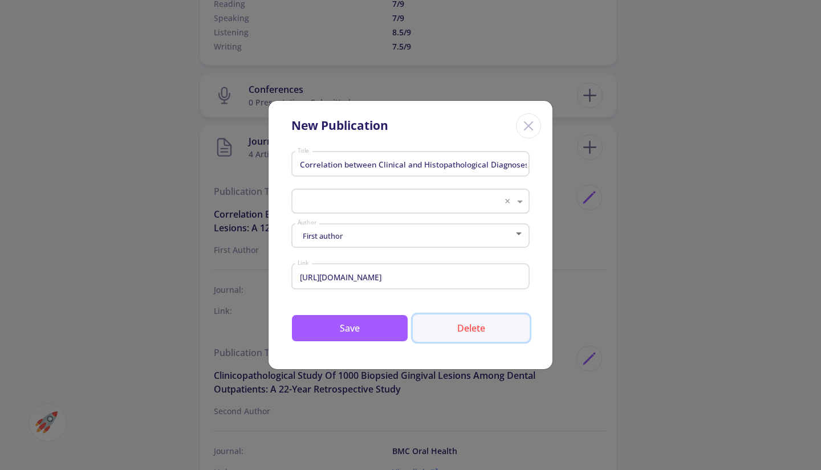
click at [471, 323] on button "Delete" at bounding box center [471, 328] width 117 height 27
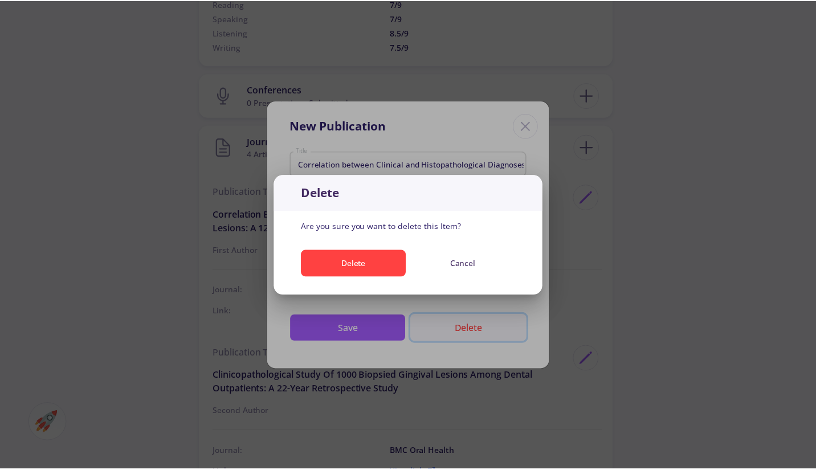
scroll to position [0, 0]
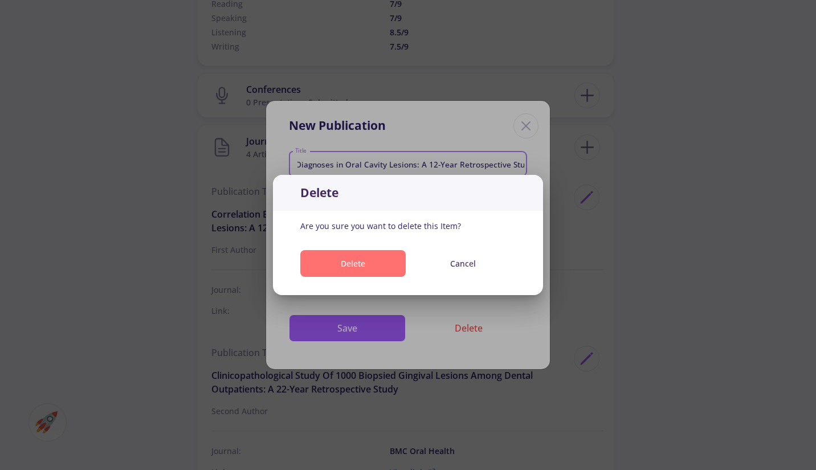
click at [362, 271] on button "Delete" at bounding box center [352, 263] width 105 height 27
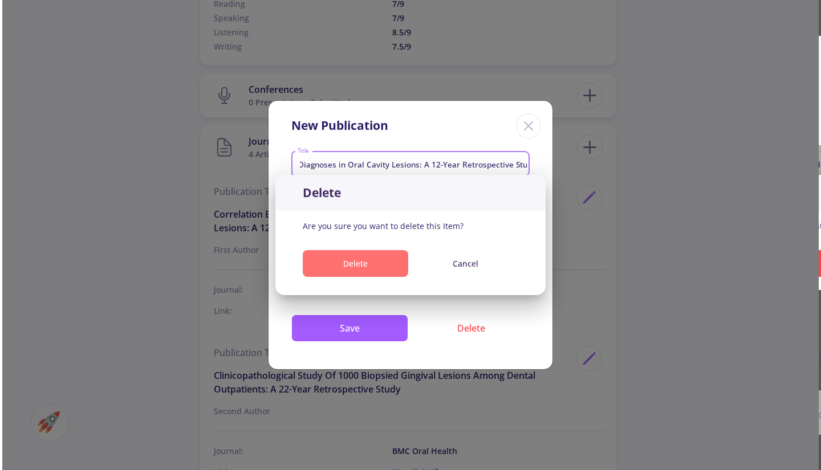
scroll to position [1026, 0]
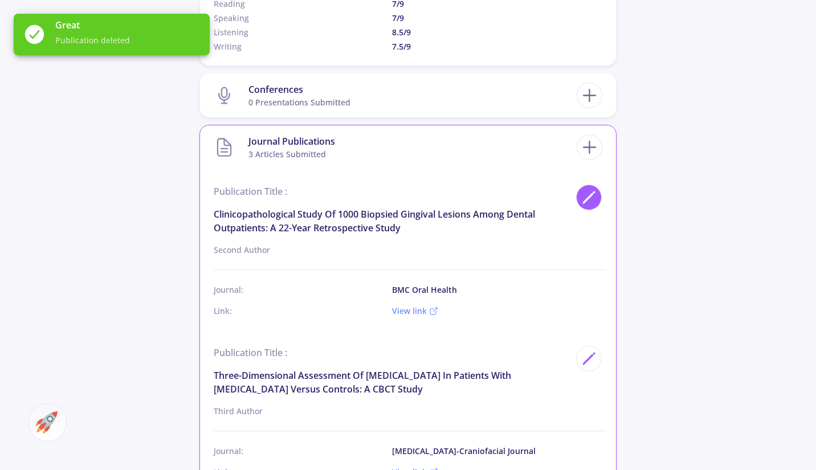
click at [592, 201] on icon at bounding box center [589, 197] width 15 height 15
type input "Clinicopathological study of 1000 biopsied gingival lesions among dental outpat…"
type input "https://bmcoralhealth.biomedcentral.com/articles/10.1186/s12903-022-02192-4"
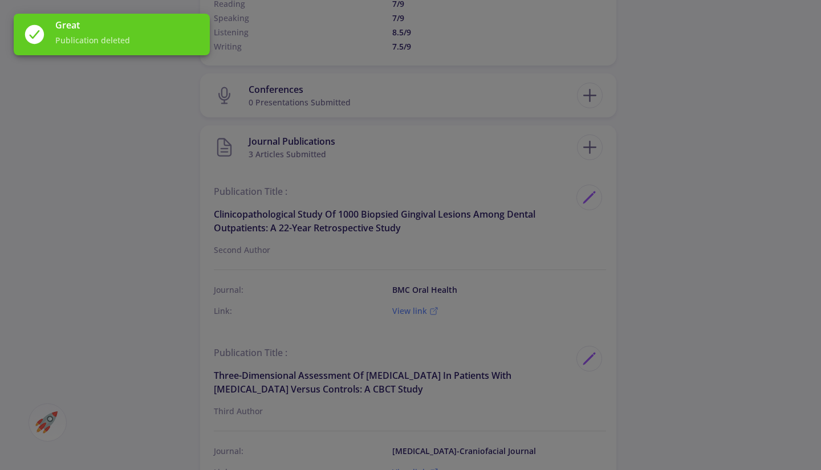
scroll to position [0, 193]
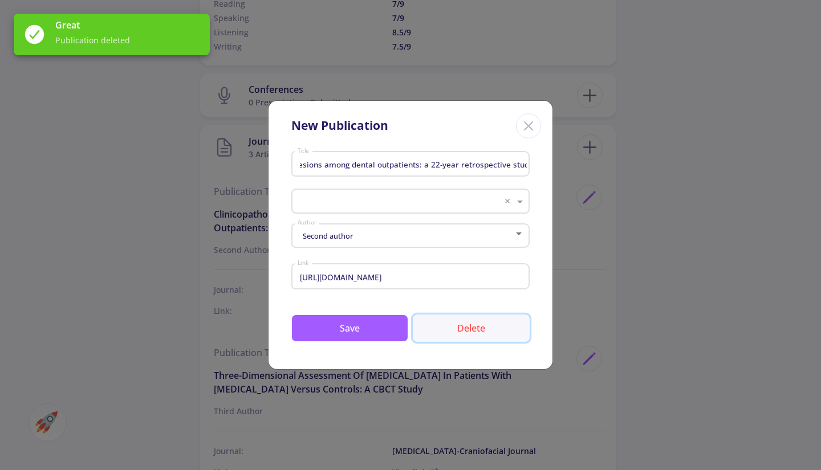
click at [495, 330] on button "Delete" at bounding box center [471, 328] width 117 height 27
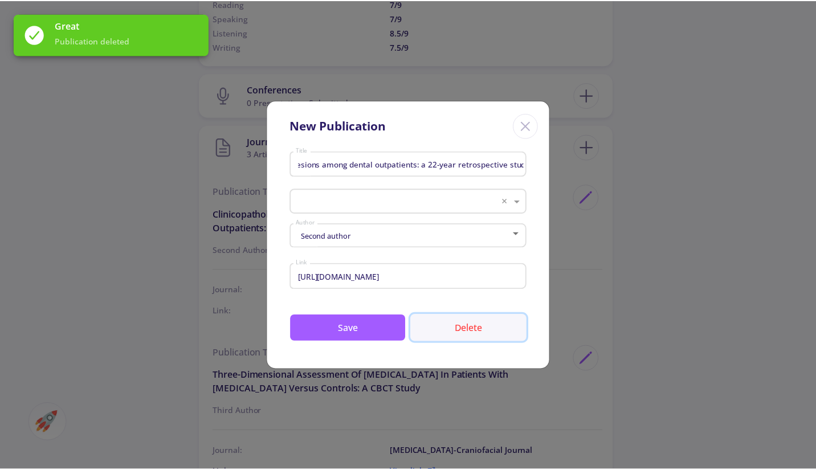
scroll to position [0, 0]
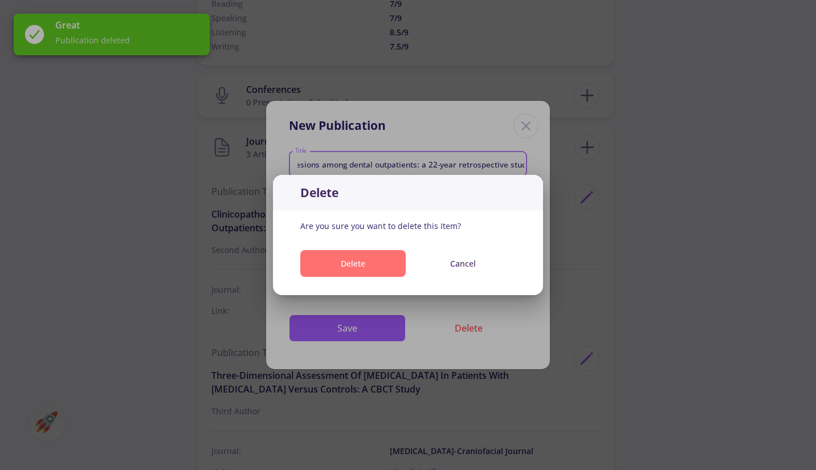
click at [388, 270] on button "Delete" at bounding box center [352, 263] width 105 height 27
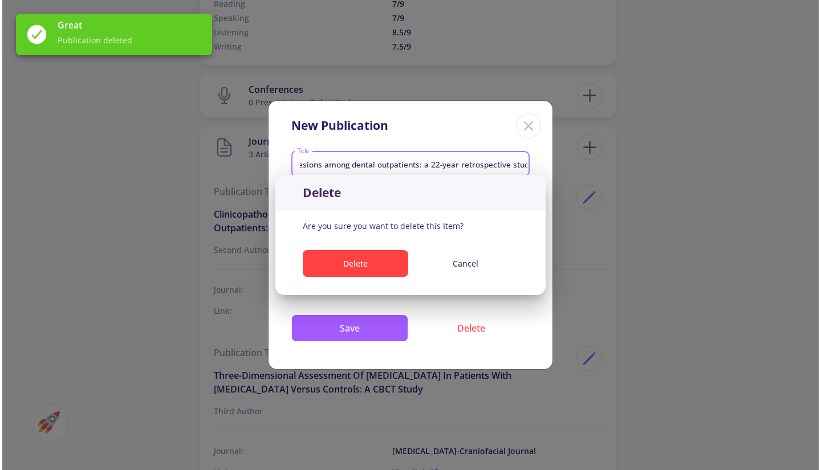
scroll to position [1026, 0]
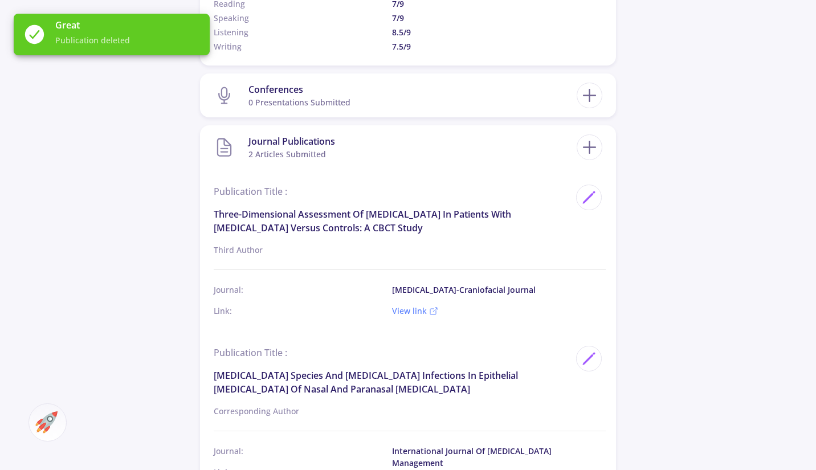
click at [590, 200] on icon at bounding box center [589, 197] width 15 height 15
type input "Three-Dimensional Assessment of Eustachian Tube in Patients With Cleft Palate V…"
type input "https://journals.sagepub.com/doi/abs/10.1177/10556656221093554"
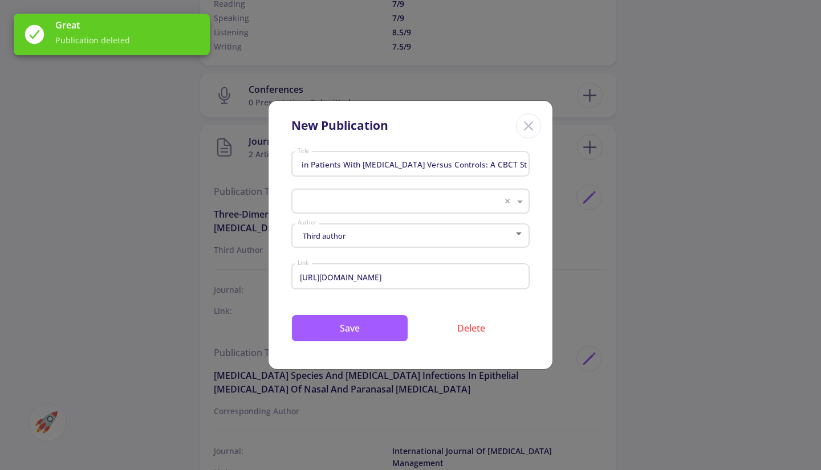
scroll to position [0, 177]
click at [458, 326] on button "Delete" at bounding box center [471, 328] width 117 height 27
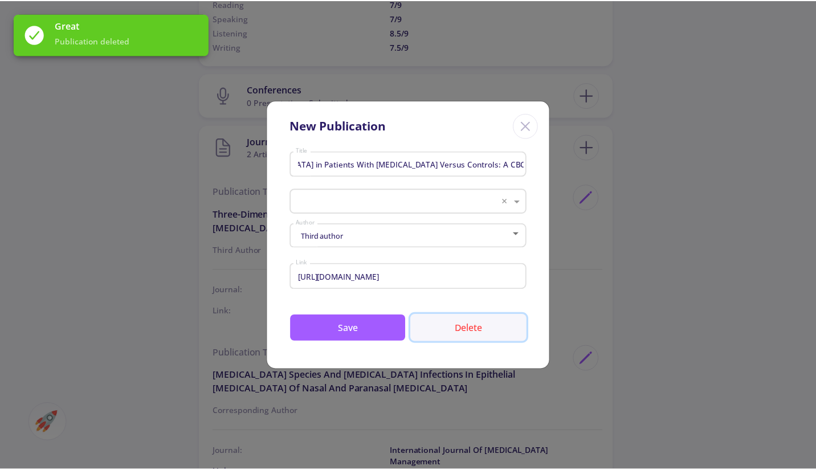
scroll to position [0, 0]
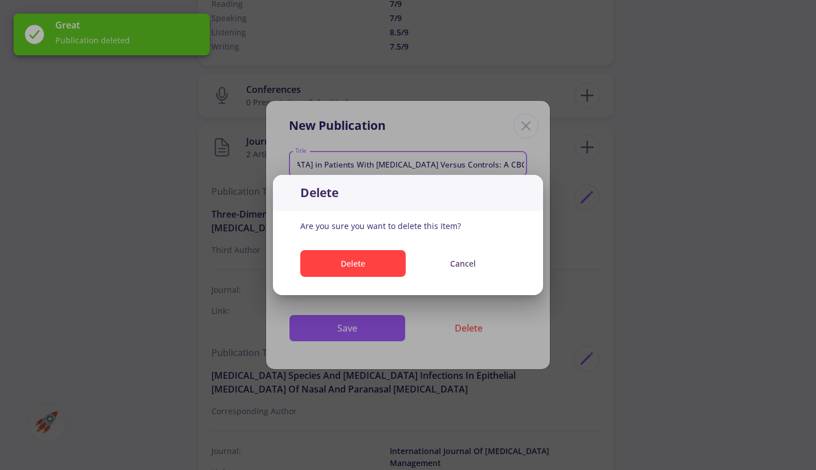
click at [391, 277] on div "Delete Cancel" at bounding box center [408, 266] width 270 height 50
click at [387, 269] on button "Delete" at bounding box center [352, 263] width 105 height 27
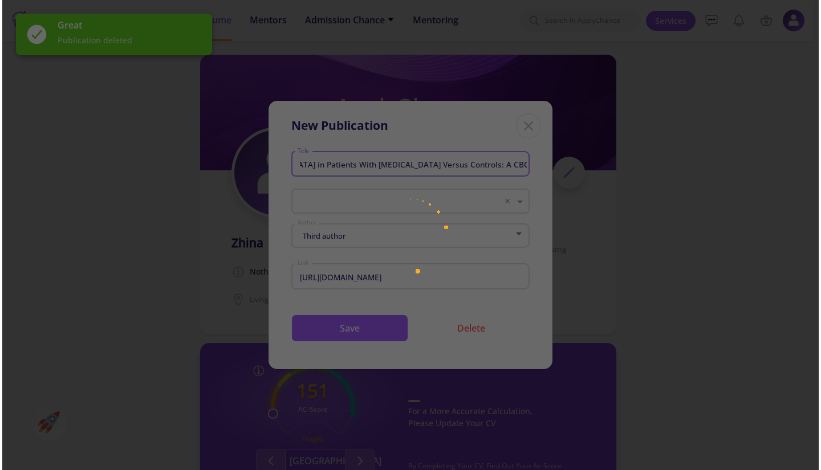
scroll to position [1026, 0]
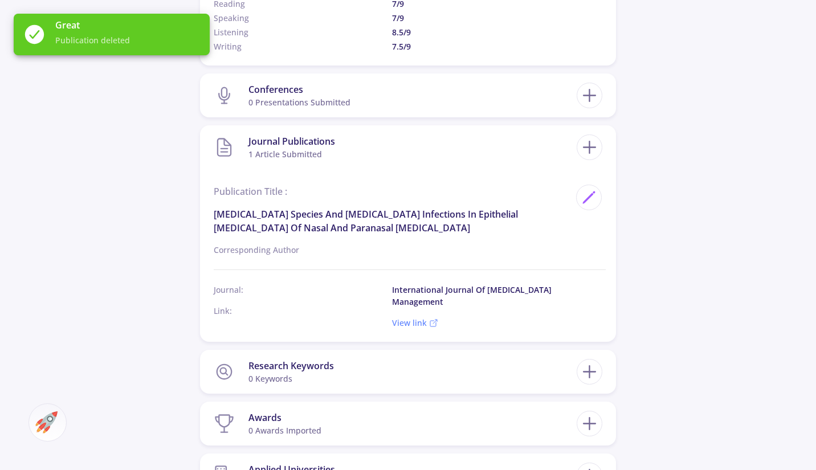
click at [590, 203] on icon at bounding box center [589, 197] width 15 height 15
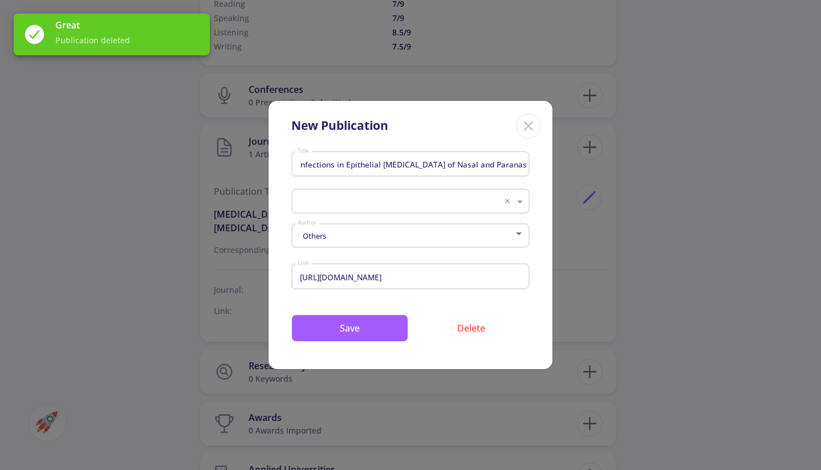
scroll to position [0, 174]
click at [460, 334] on button "Delete" at bounding box center [471, 328] width 117 height 27
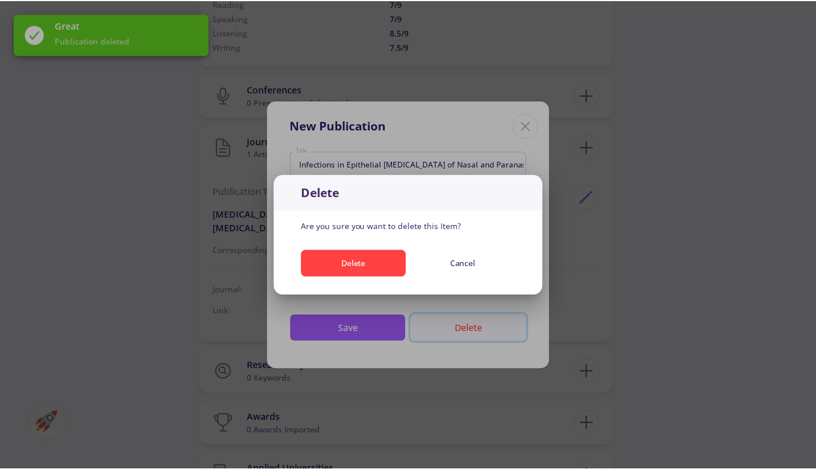
scroll to position [0, 0]
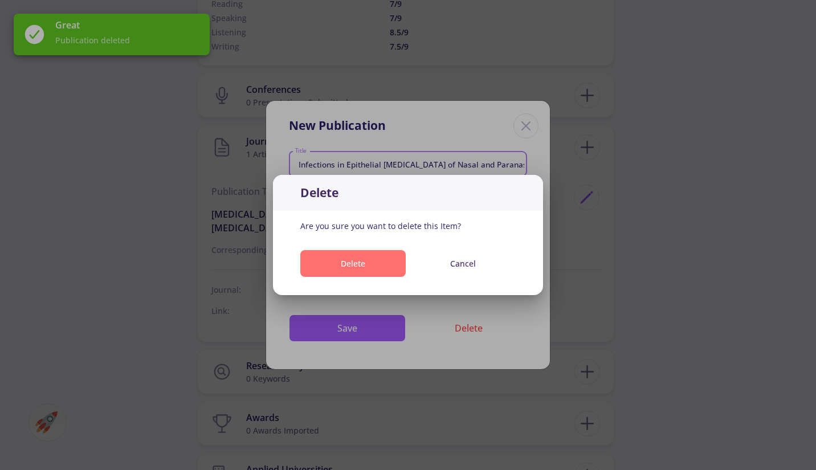
click at [375, 271] on button "Delete" at bounding box center [352, 263] width 105 height 27
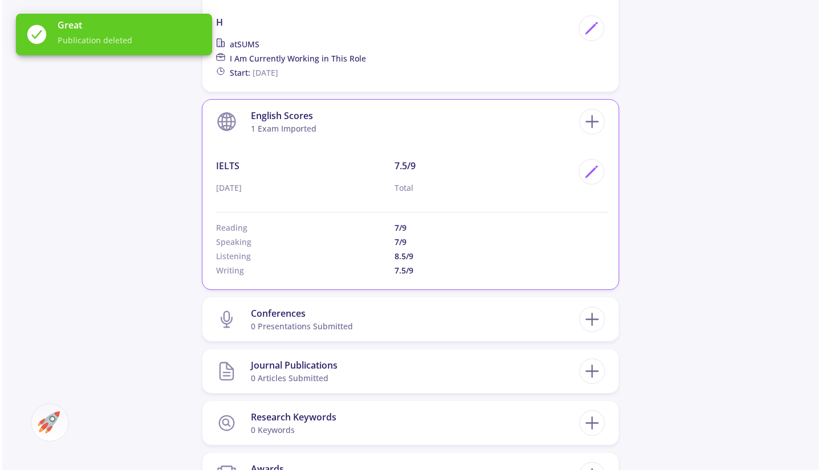
scroll to position [798, 0]
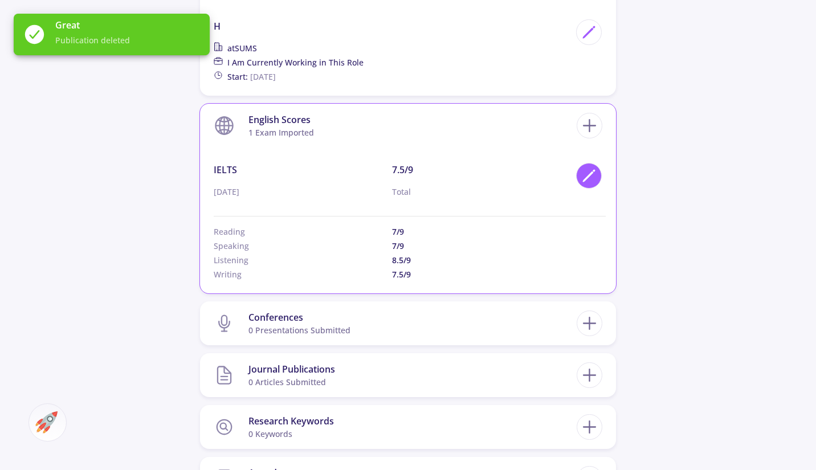
click at [596, 172] on div at bounding box center [589, 176] width 26 height 26
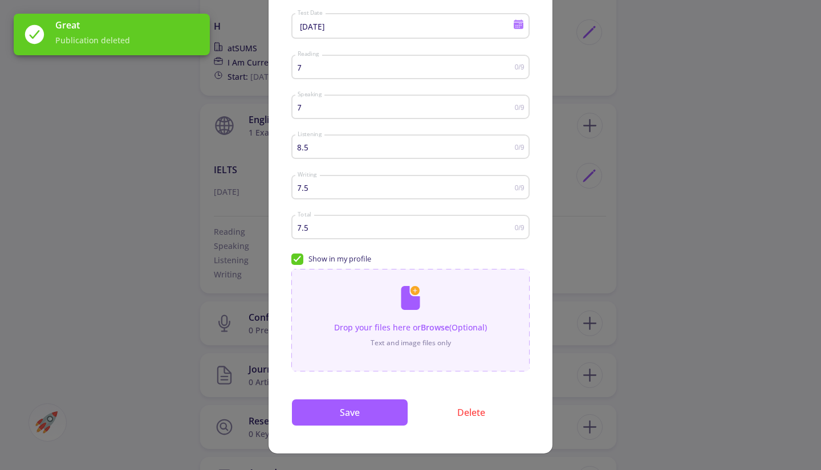
scroll to position [96, 0]
click at [466, 410] on button "Delete" at bounding box center [471, 412] width 117 height 27
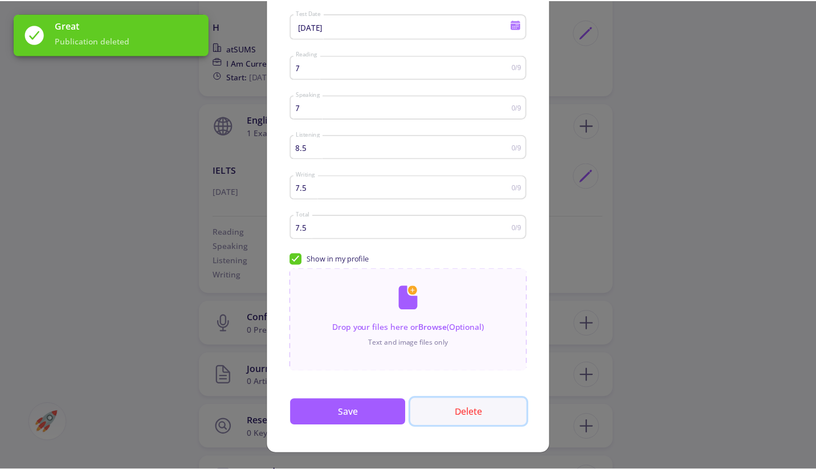
scroll to position [0, 0]
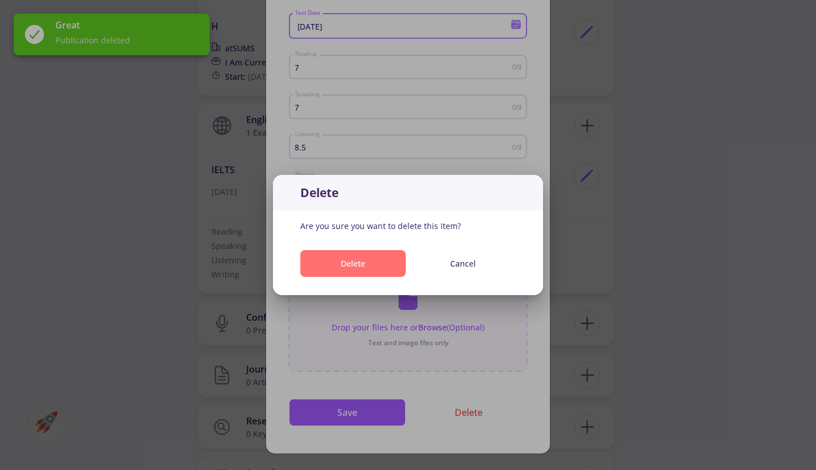
click at [385, 270] on button "Delete" at bounding box center [352, 263] width 105 height 27
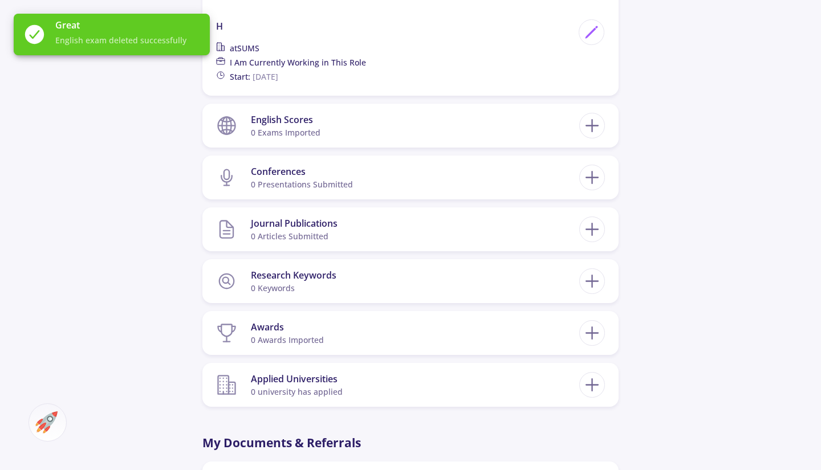
scroll to position [627, 0]
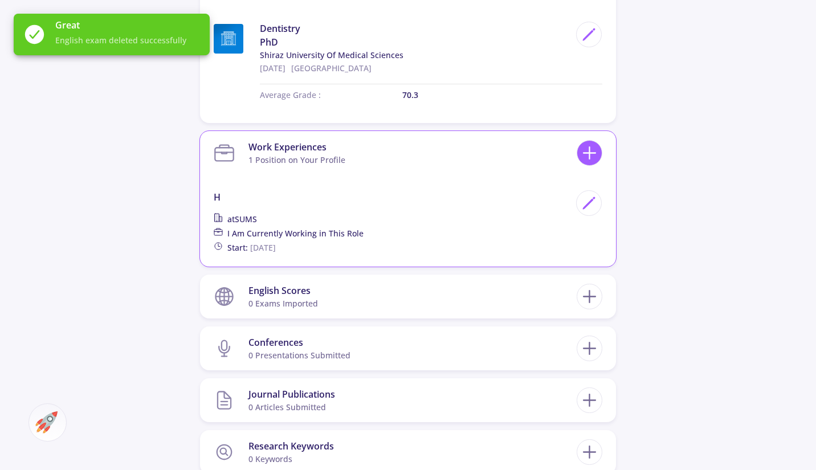
click at [595, 153] on line at bounding box center [590, 153] width 12 height 0
checkbox input "false"
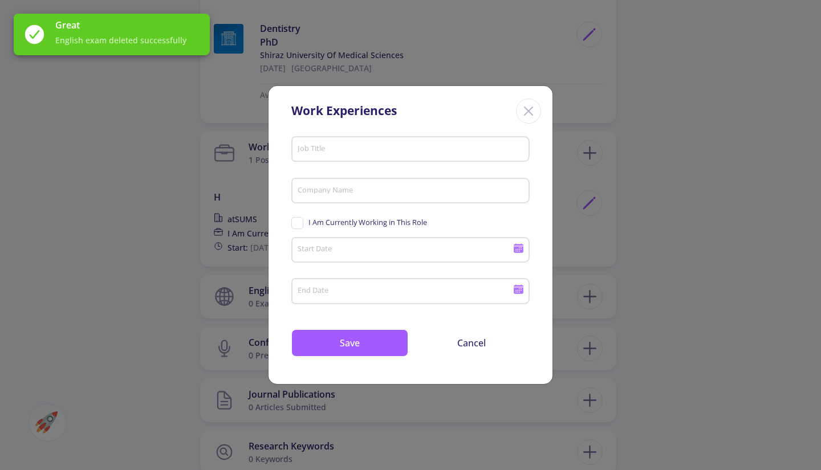
click at [530, 109] on line "Close" at bounding box center [529, 111] width 8 height 8
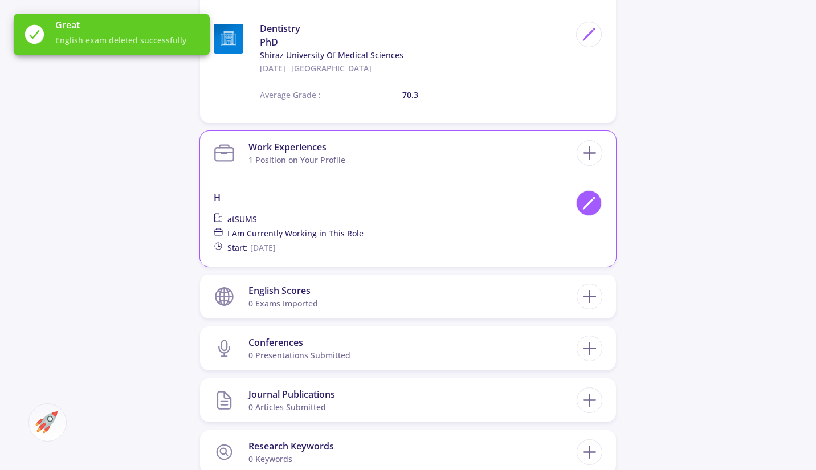
click at [584, 204] on icon at bounding box center [589, 203] width 15 height 15
type input "h"
type input "SUMS"
checkbox input "true"
type input "10/4/2022"
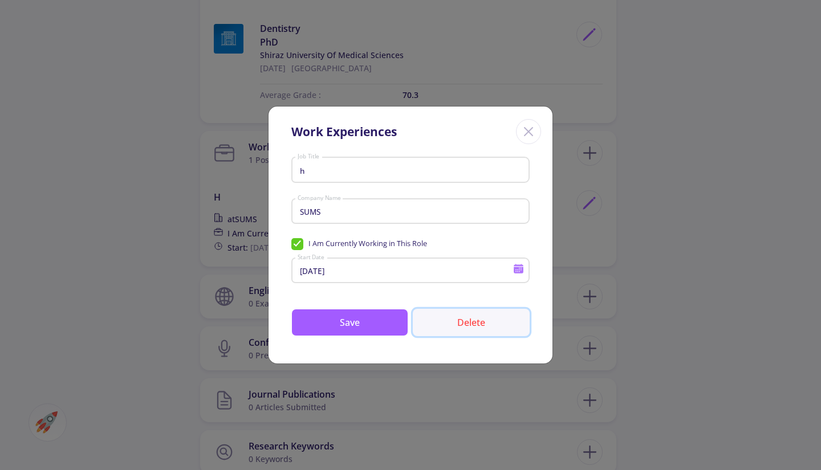
click at [481, 316] on button "Delete" at bounding box center [471, 322] width 117 height 27
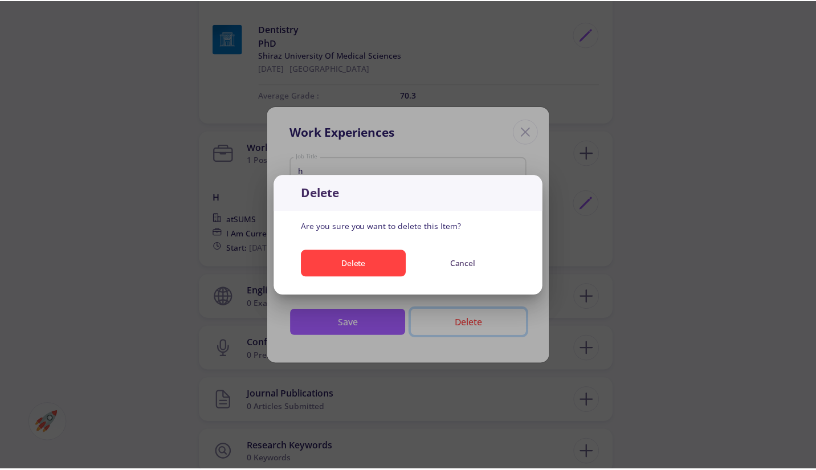
scroll to position [0, 0]
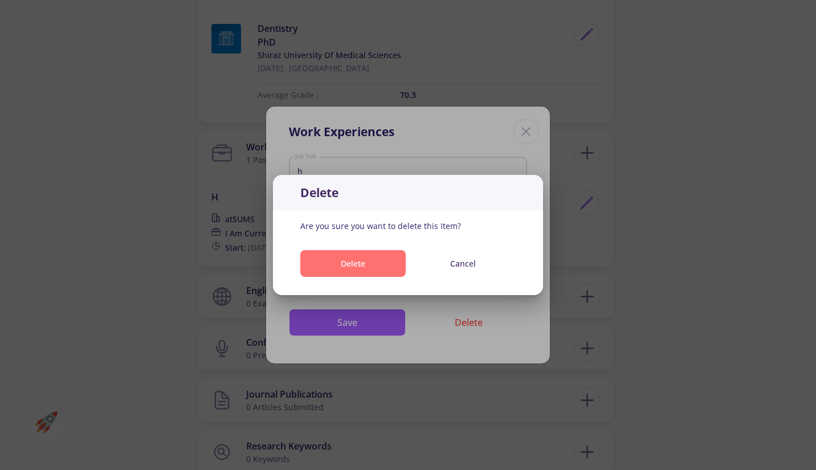
click at [334, 261] on button "Delete" at bounding box center [352, 263] width 105 height 27
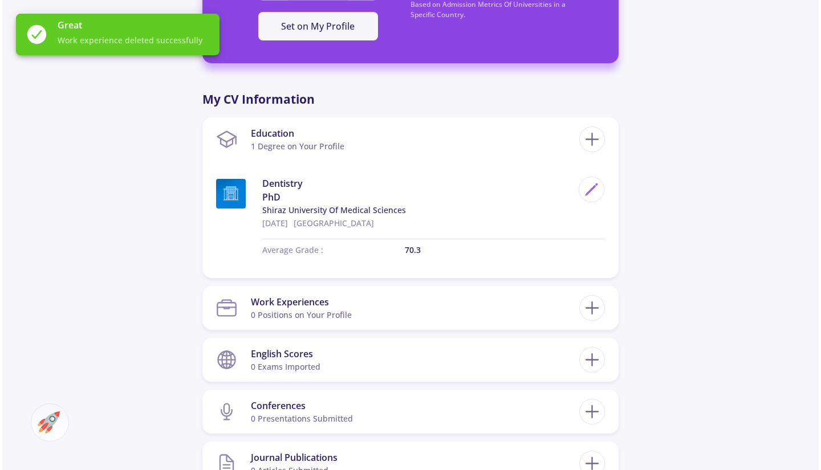
scroll to position [399, 0]
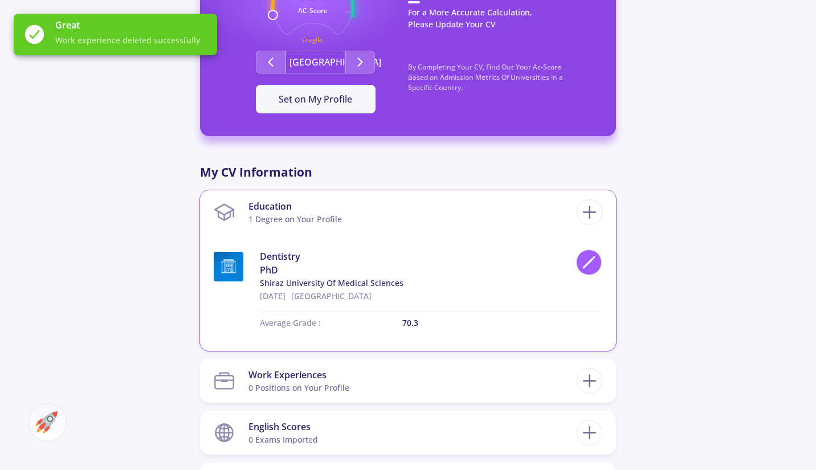
click at [584, 255] on icon at bounding box center [589, 262] width 15 height 15
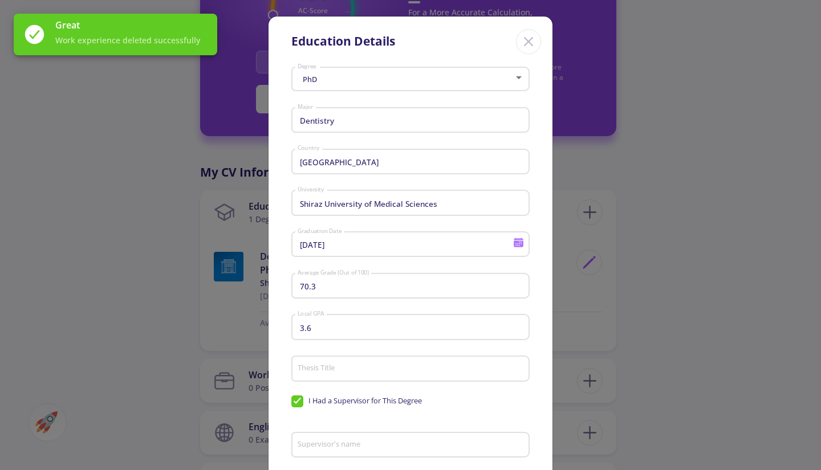
scroll to position [159, 0]
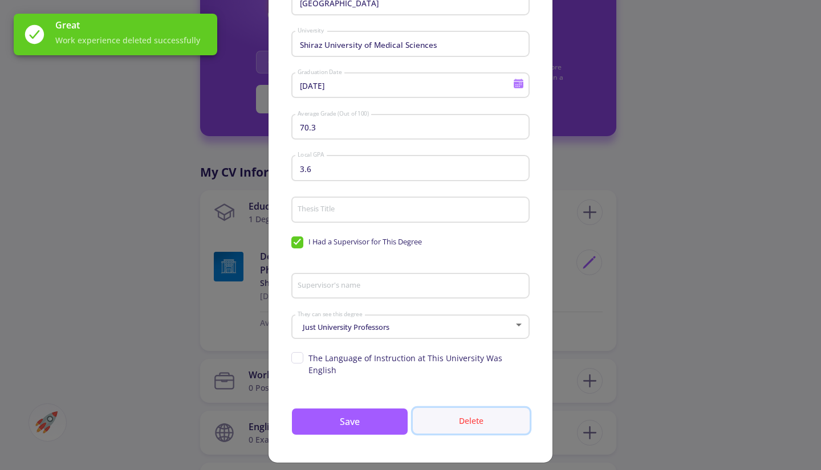
click at [470, 410] on button "Delete" at bounding box center [471, 421] width 117 height 26
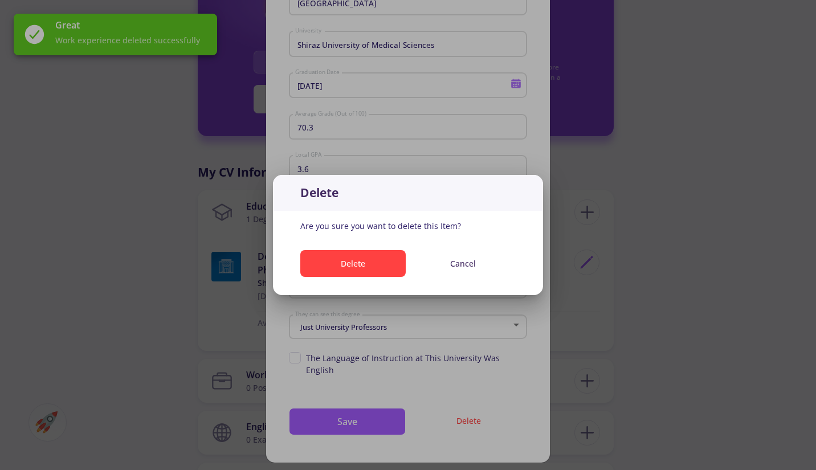
scroll to position [0, 0]
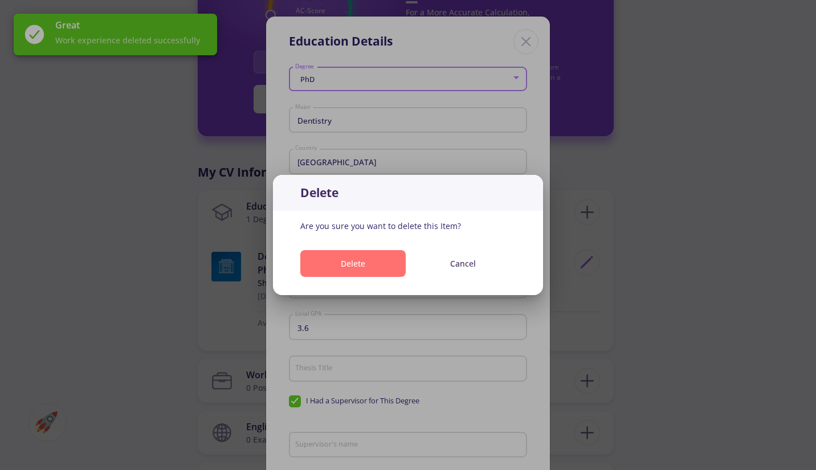
click at [388, 265] on button "Delete" at bounding box center [352, 263] width 105 height 27
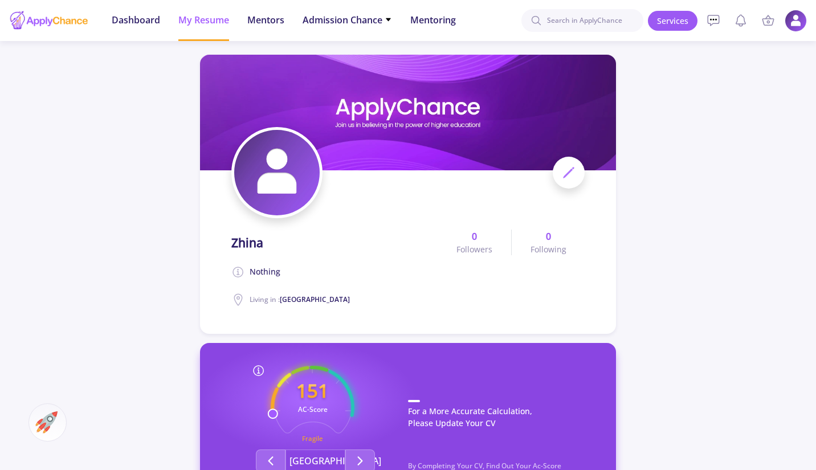
click at [795, 17] on img at bounding box center [796, 21] width 22 height 22
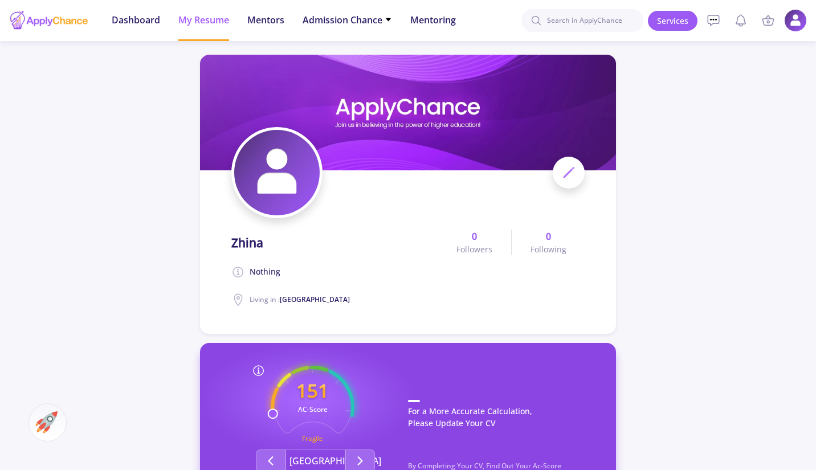
click at [572, 184] on span at bounding box center [569, 173] width 32 height 32
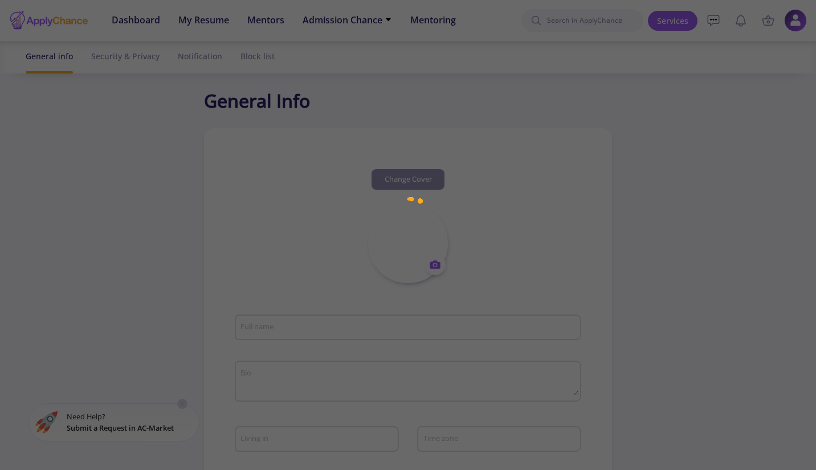
type input "Zhina"
type textarea "Nothing"
type input "Afghanistan"
type input "GolnoushFarzinnia"
type input "farzinniag@gmail.com"
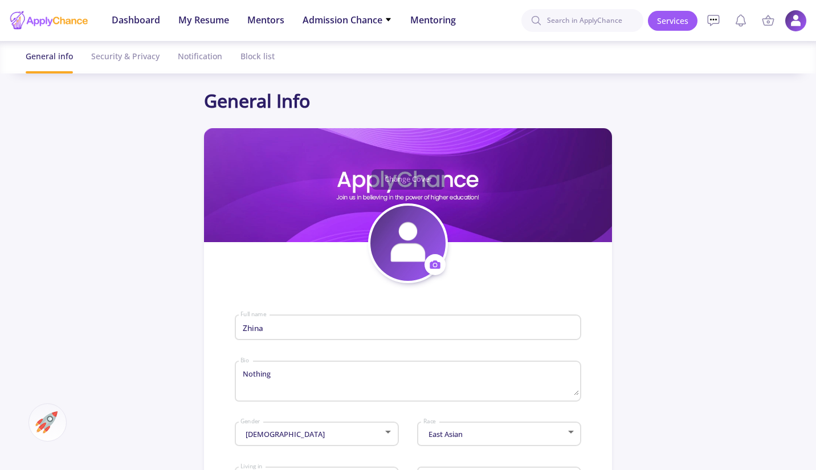
click at [787, 15] on img at bounding box center [796, 21] width 22 height 22
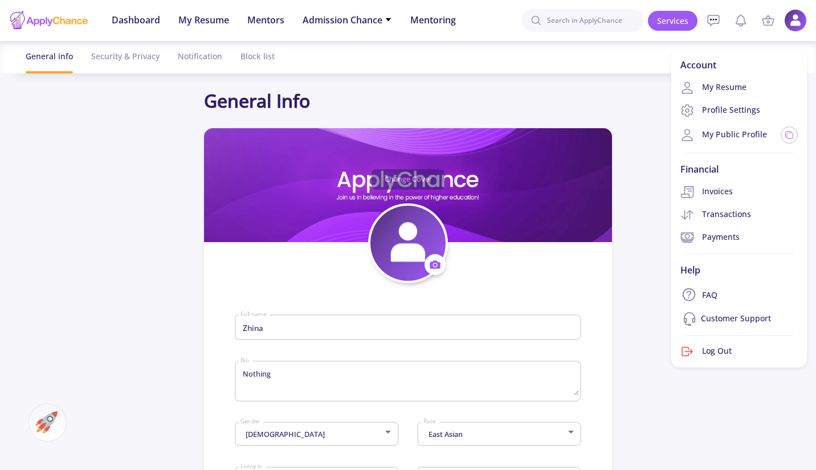
click at [717, 130] on link "My Public Profile" at bounding box center [724, 135] width 87 height 14
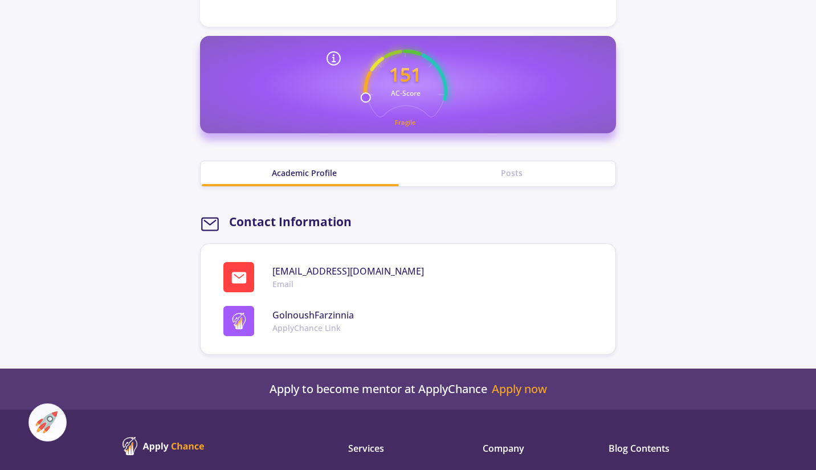
scroll to position [399, 0]
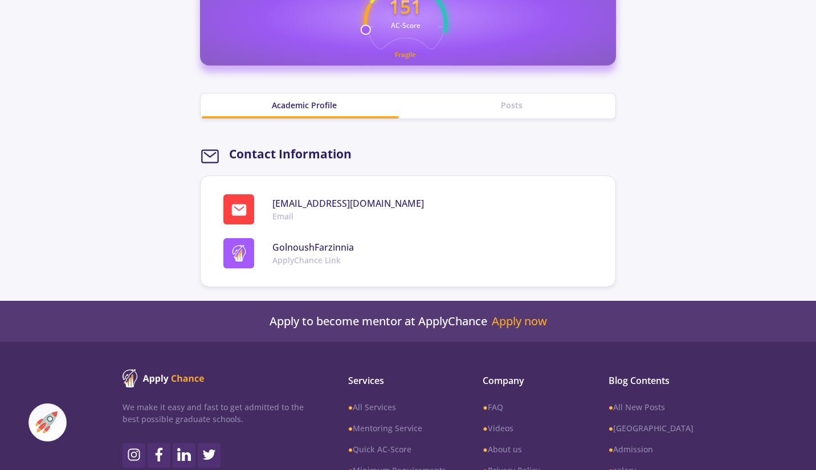
click at [246, 210] on icon at bounding box center [239, 210] width 14 height 11
click at [251, 252] on div "GolnoushFarzinnia ApplyChance Link" at bounding box center [412, 253] width 379 height 30
click at [241, 254] on img at bounding box center [239, 253] width 17 height 17
click at [483, 99] on div "Posts" at bounding box center [512, 105] width 208 height 12
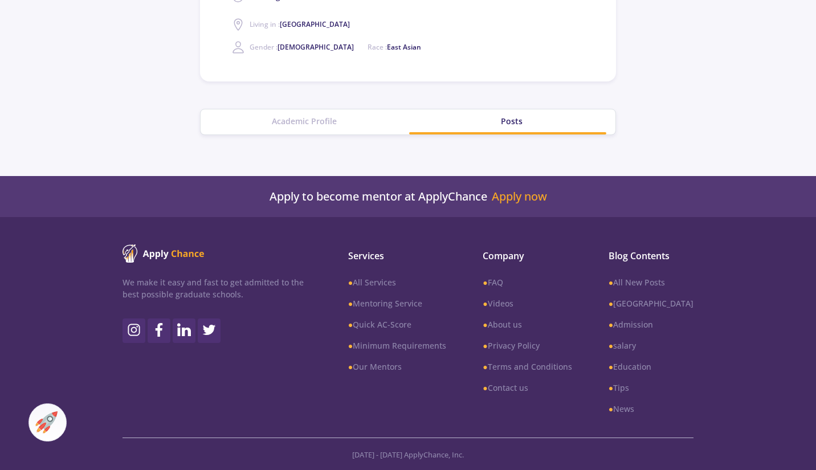
click at [293, 112] on div "Academic Profile" at bounding box center [305, 121] width 208 height 25
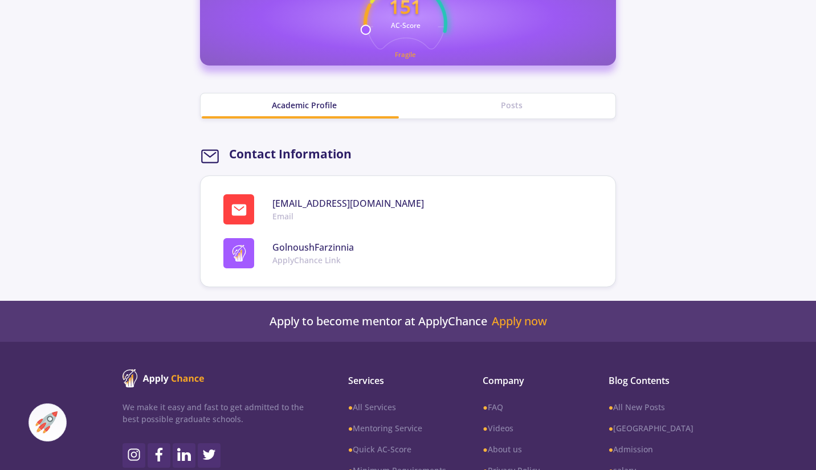
click at [230, 213] on span at bounding box center [238, 209] width 31 height 30
click at [287, 250] on span "GolnoushFarzinnia" at bounding box center [314, 248] width 82 height 14
click at [246, 255] on img at bounding box center [239, 253] width 17 height 17
click at [228, 257] on span at bounding box center [238, 253] width 31 height 30
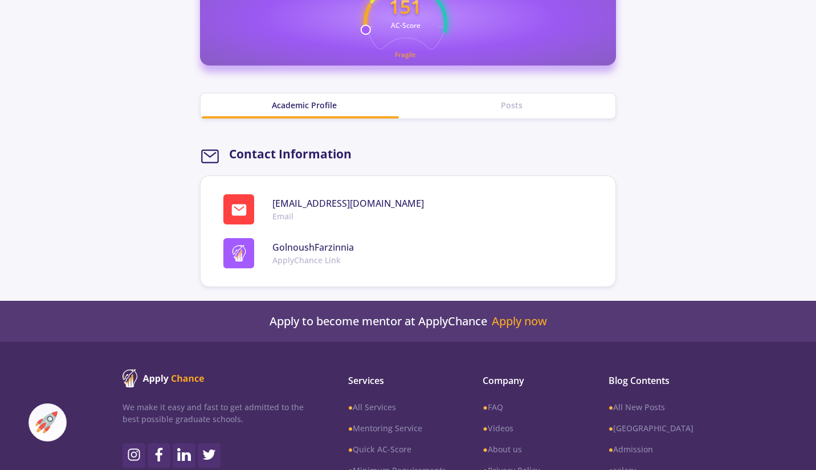
click at [228, 257] on span at bounding box center [238, 253] width 31 height 30
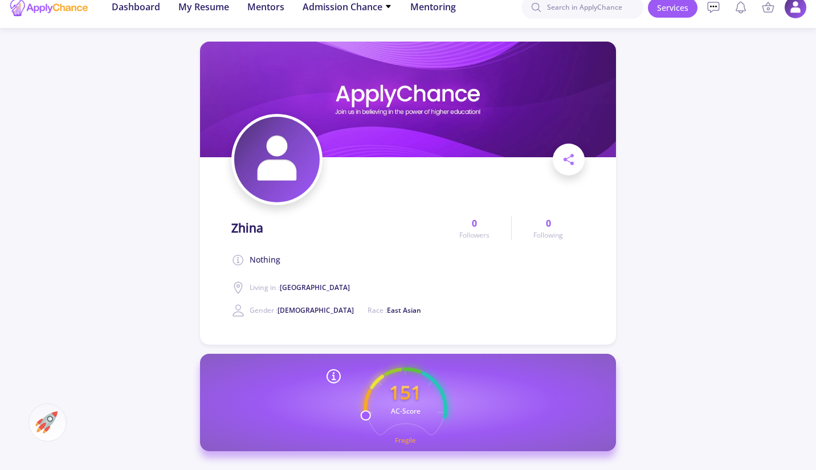
scroll to position [0, 0]
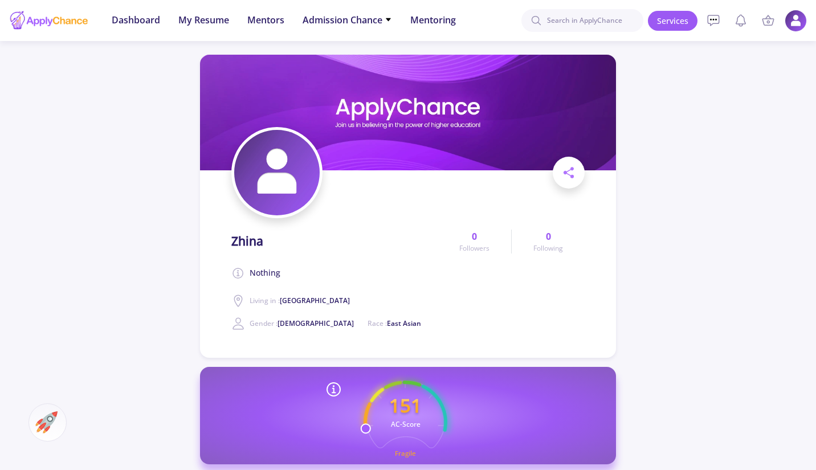
click at [796, 11] on img at bounding box center [796, 21] width 22 height 22
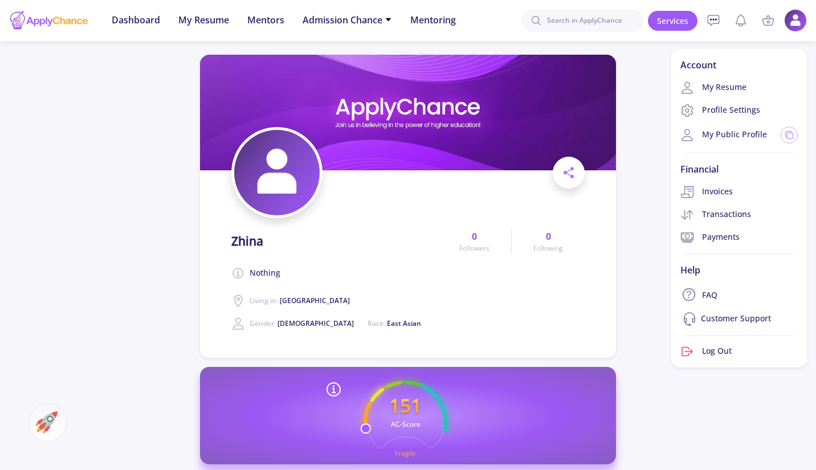
click at [626, 233] on section "Zhina Nothing Living in : Afghanistan Gender : Female Race : East Asian 0 Follo…" at bounding box center [408, 370] width 816 height 659
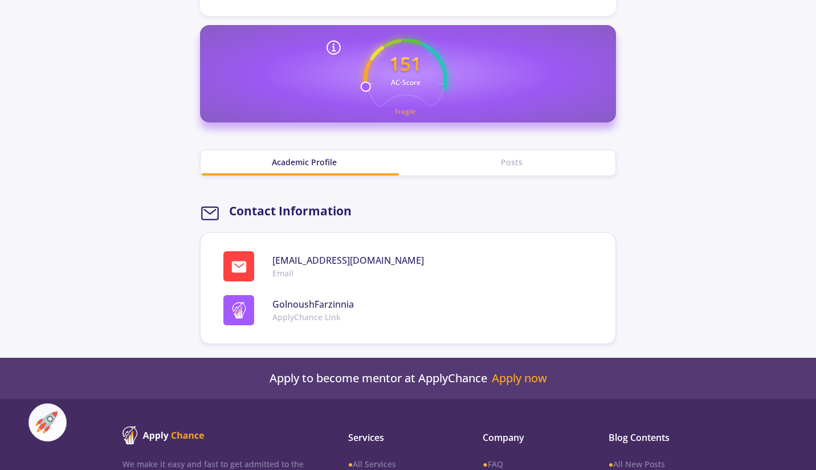
scroll to position [399, 0]
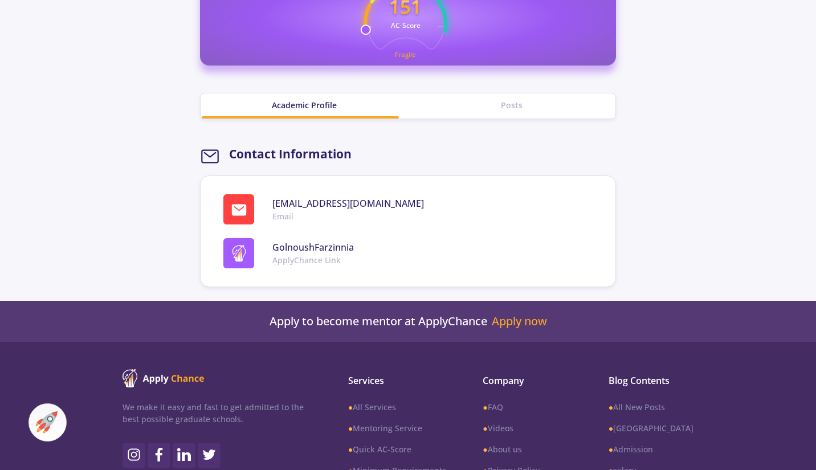
click at [234, 213] on icon at bounding box center [239, 210] width 14 height 11
drag, startPoint x: 295, startPoint y: 204, endPoint x: 166, endPoint y: 206, distance: 128.9
drag, startPoint x: 221, startPoint y: 213, endPoint x: 204, endPoint y: 222, distance: 19.6
click at [200, 222] on section "farzinniag@gmail.com Email GolnoushFarzinnia ApplyChance Link" at bounding box center [408, 232] width 416 height 112
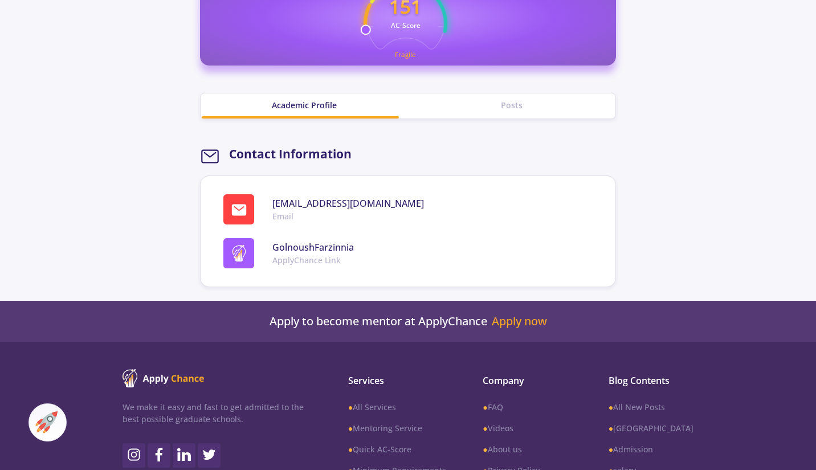
click at [214, 164] on icon at bounding box center [210, 157] width 20 height 20
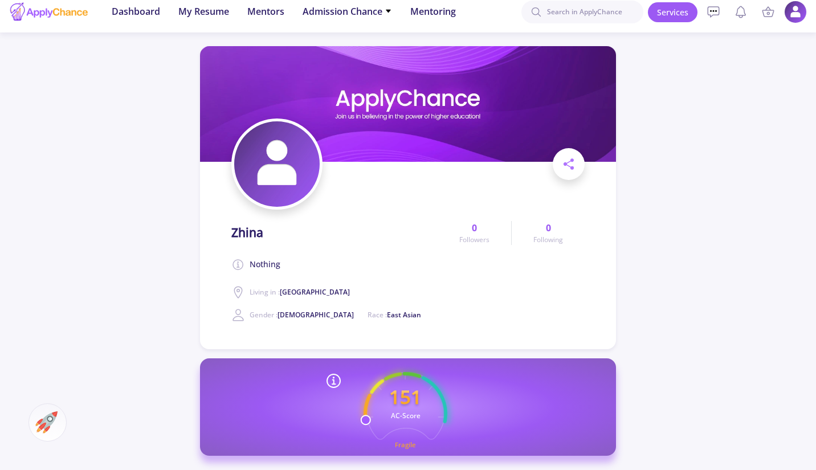
scroll to position [0, 0]
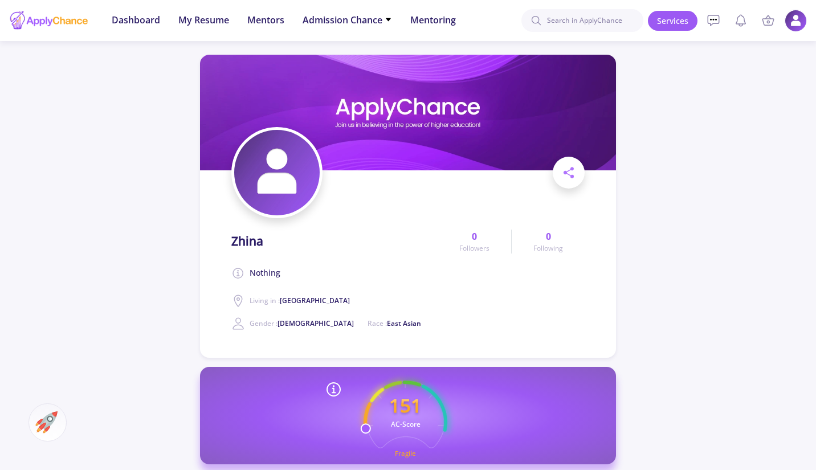
click at [792, 21] on img at bounding box center [796, 21] width 22 height 22
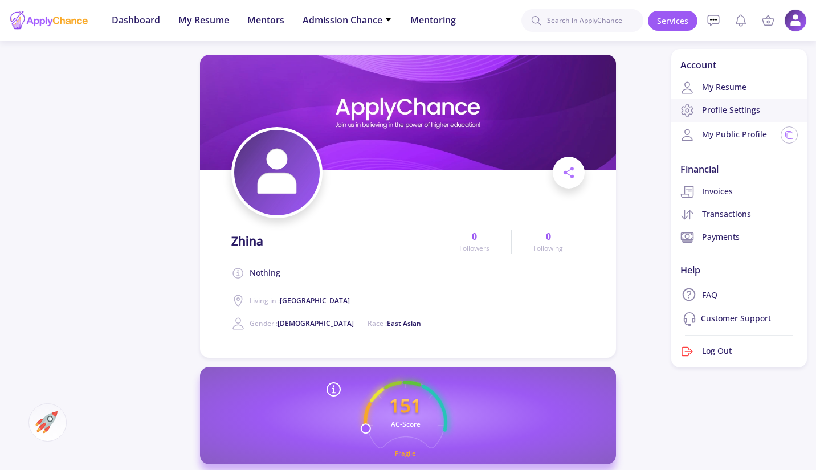
click at [714, 112] on link "Profile Settings" at bounding box center [740, 110] width 136 height 23
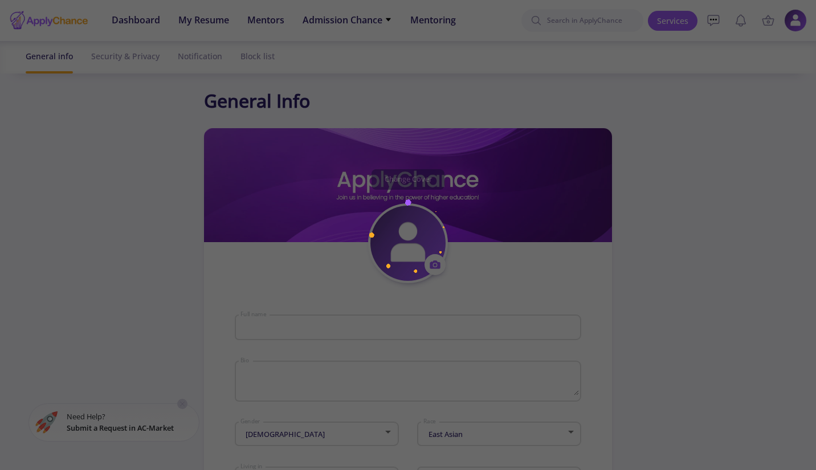
type input "Zhina"
type textarea "Nothing"
type input "Afghanistan"
type input "GolnoushFarzinnia"
type input "farzinniag@gmail.com"
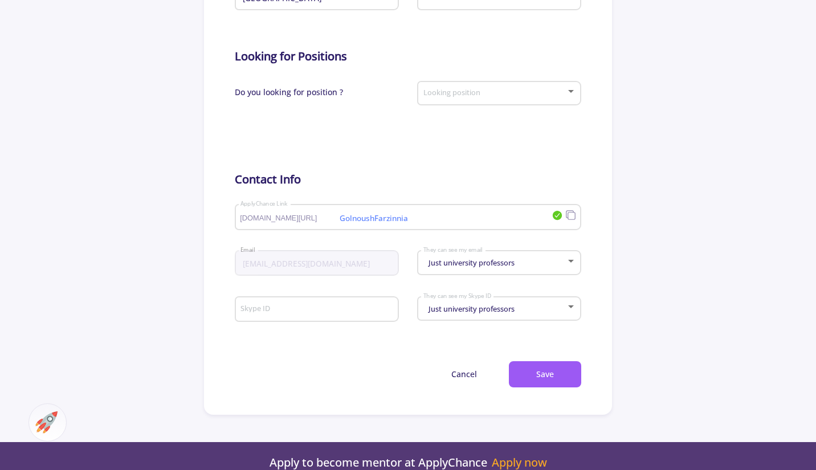
scroll to position [456, 0]
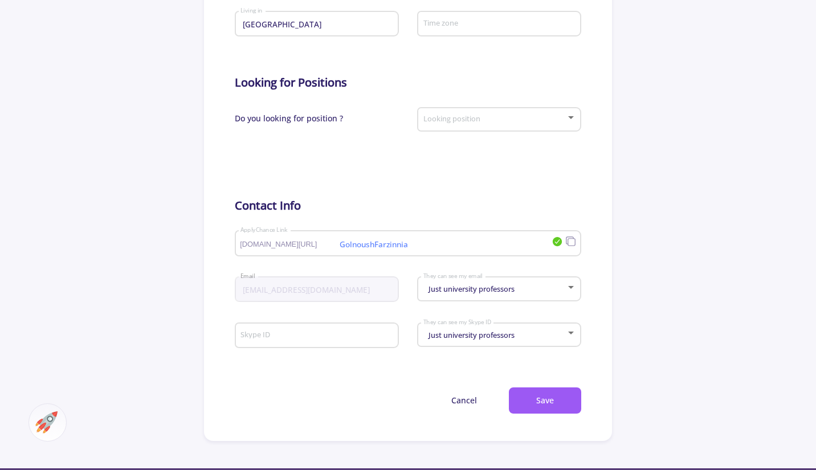
click at [310, 247] on span "applychance.com/user-profile/" at bounding box center [289, 245] width 99 height 8
click at [420, 246] on input "GolnoushFarzinnia" at bounding box center [383, 244] width 287 height 10
drag, startPoint x: 418, startPoint y: 246, endPoint x: 168, endPoint y: 251, distance: 250.3
click at [168, 251] on app-general-setting "General Info Change Cover Change cover Remove cover Change photo Remove photo Z…" at bounding box center [408, 36] width 816 height 810
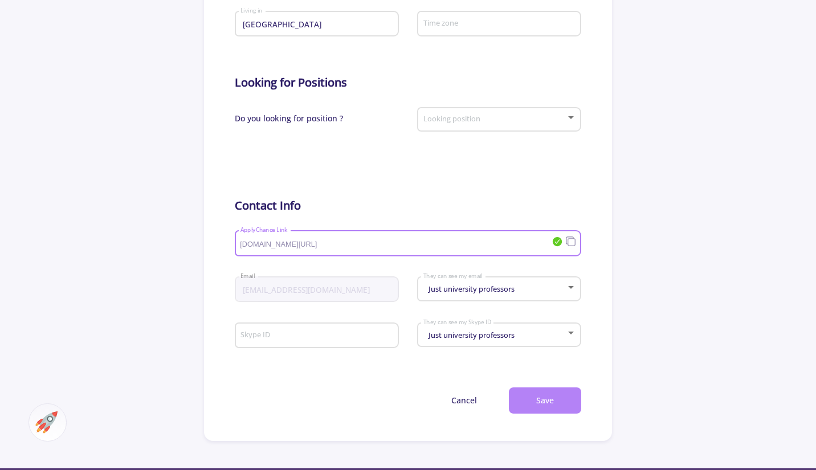
click at [542, 399] on button "Save" at bounding box center [545, 401] width 72 height 27
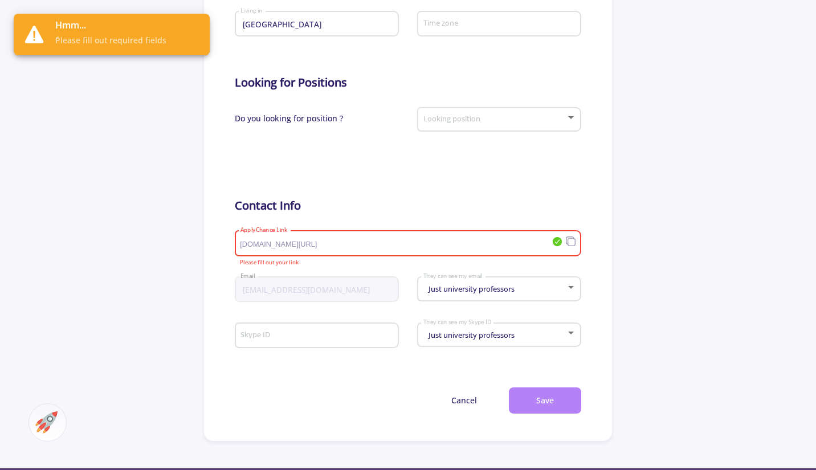
scroll to position [470, 0]
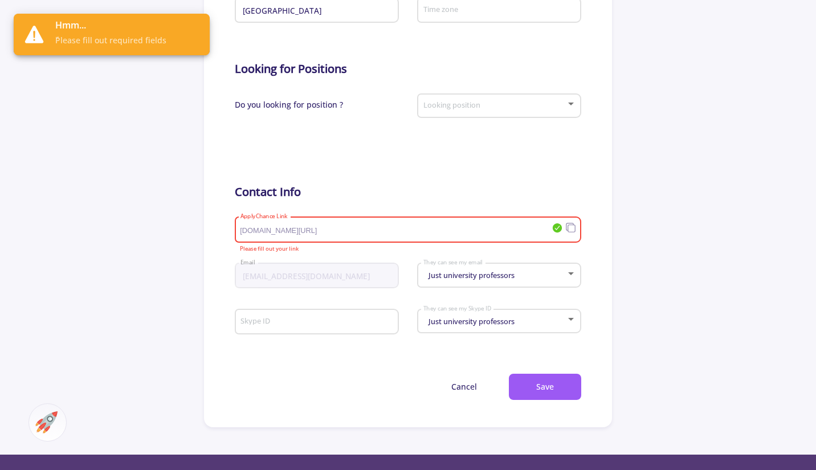
click at [440, 234] on input "ApplyChance Link" at bounding box center [383, 230] width 287 height 10
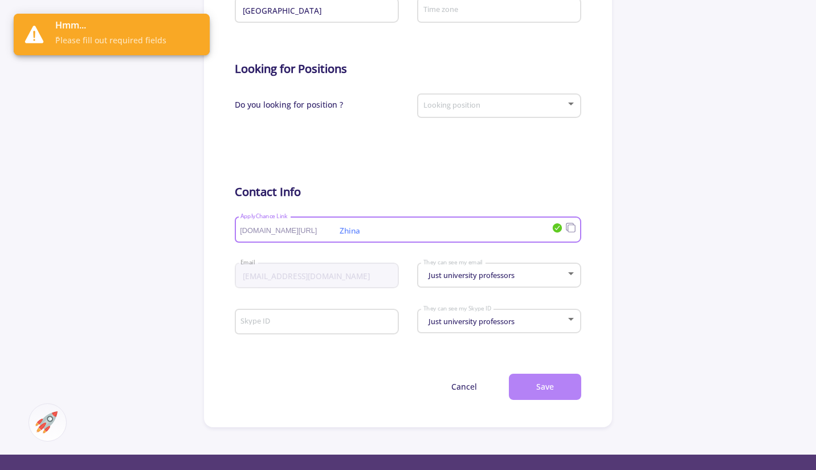
type input "Zhina"
click at [550, 389] on button "Save" at bounding box center [545, 387] width 72 height 27
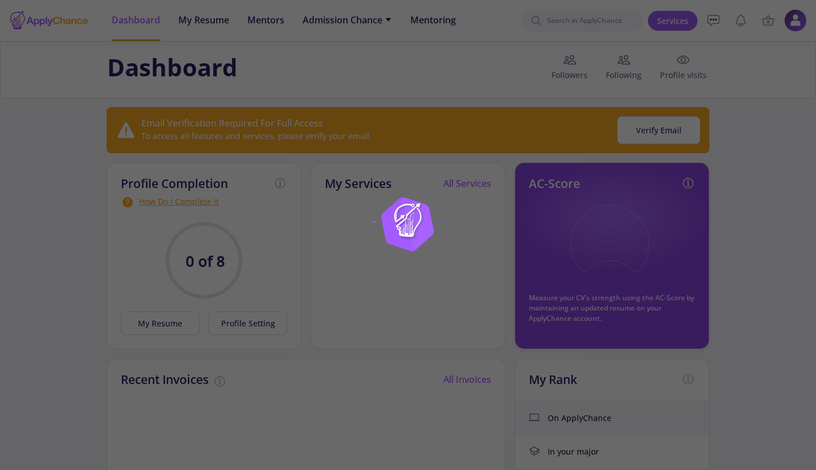
drag, startPoint x: 660, startPoint y: 104, endPoint x: 664, endPoint y: 90, distance: 14.1
click at [660, 103] on div at bounding box center [408, 235] width 816 height 470
click at [682, 63] on div at bounding box center [408, 235] width 816 height 470
click at [422, 226] on img at bounding box center [408, 235] width 143 height 143
drag, startPoint x: 814, startPoint y: 51, endPoint x: 820, endPoint y: 180, distance: 129.0
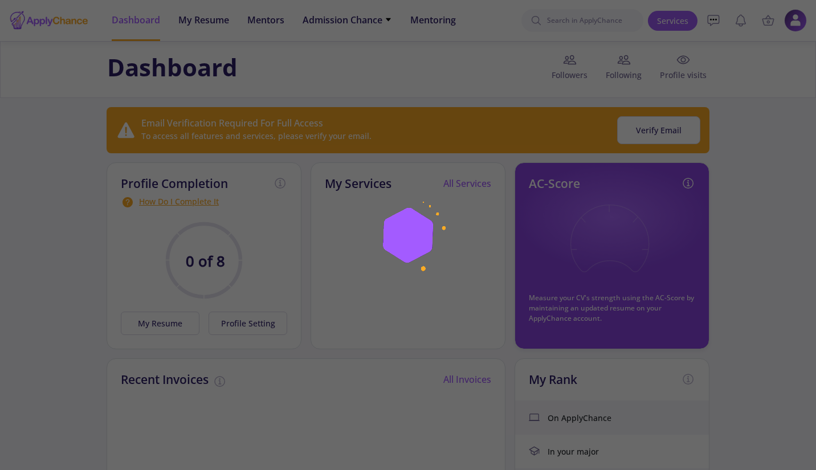
click at [816, 180] on html "Dashboard My Resume Services Mentors Admission Chance With Minimum Requirements…" at bounding box center [408, 235] width 816 height 470
click at [815, 216] on div at bounding box center [408, 235] width 816 height 470
click at [783, 201] on div at bounding box center [408, 235] width 816 height 470
click at [794, 20] on div at bounding box center [408, 235] width 816 height 470
click at [766, 78] on div at bounding box center [408, 235] width 816 height 470
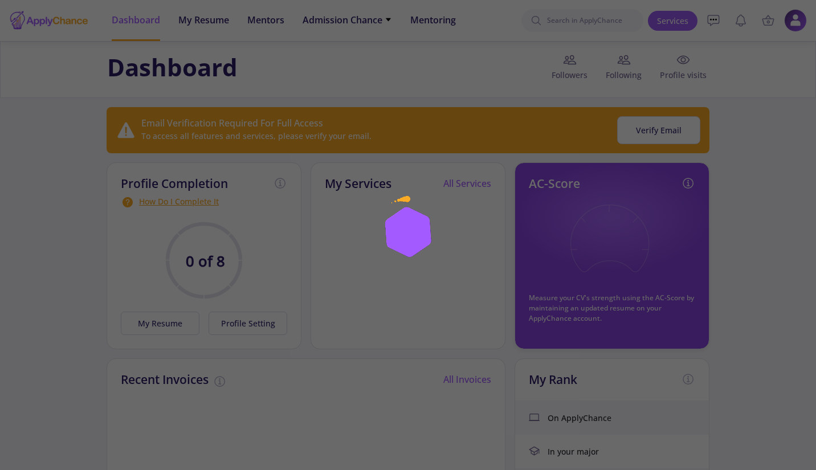
click at [767, 78] on div at bounding box center [408, 235] width 816 height 470
drag, startPoint x: 738, startPoint y: 91, endPoint x: 754, endPoint y: 86, distance: 16.8
click at [739, 91] on div at bounding box center [408, 235] width 816 height 470
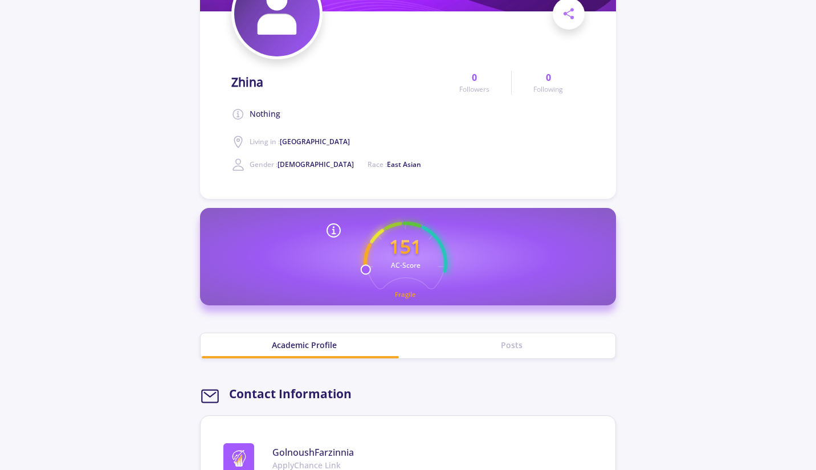
scroll to position [285, 0]
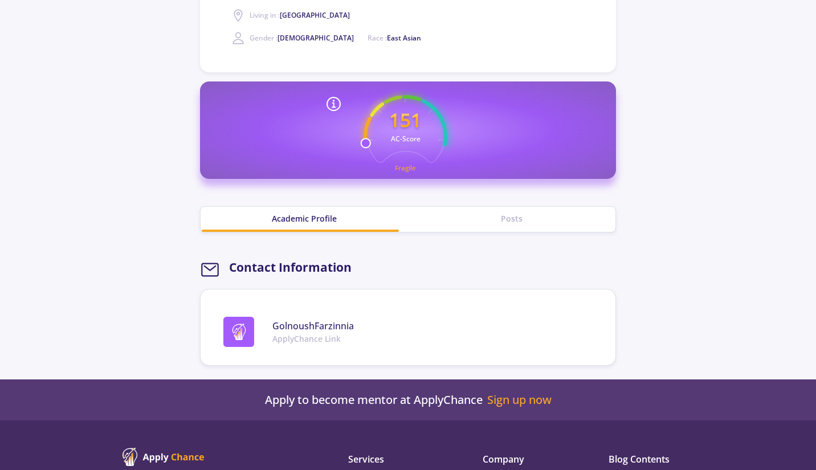
click at [312, 327] on span "GolnoushFarzinnia" at bounding box center [314, 326] width 82 height 14
click at [286, 341] on span "ApplyChance Link" at bounding box center [314, 339] width 82 height 12
click at [208, 271] on icon at bounding box center [210, 270] width 20 height 20
click at [256, 322] on div "GolnoushFarzinnia ApplyChance Link" at bounding box center [412, 332] width 379 height 30
click at [234, 334] on img at bounding box center [239, 332] width 17 height 17
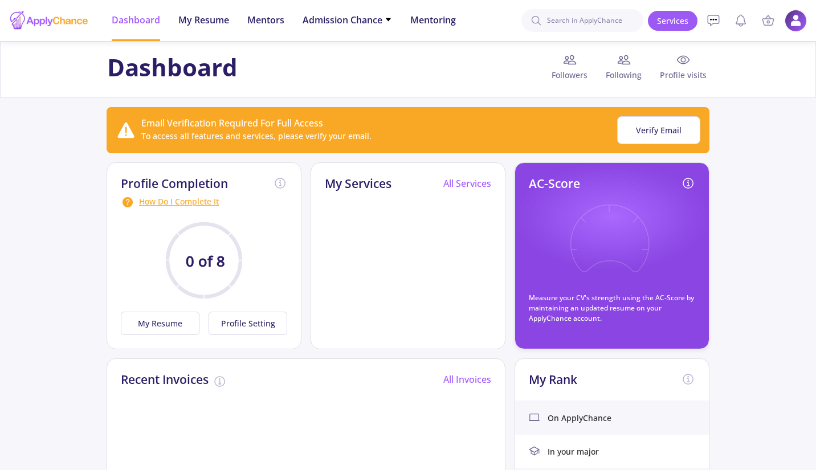
click at [795, 28] on img at bounding box center [796, 21] width 22 height 22
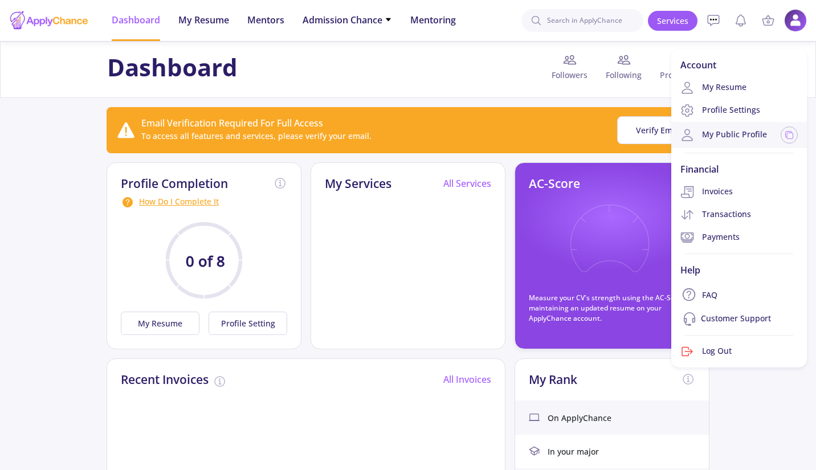
click at [729, 135] on link "My Public Profile" at bounding box center [724, 135] width 87 height 14
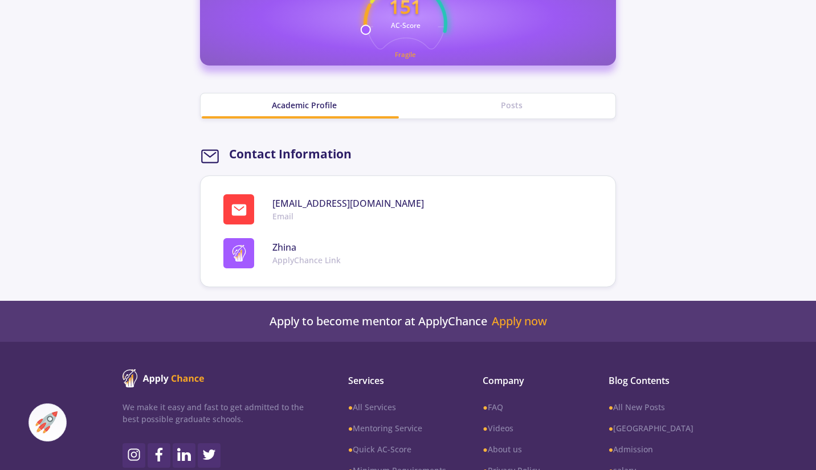
scroll to position [342, 0]
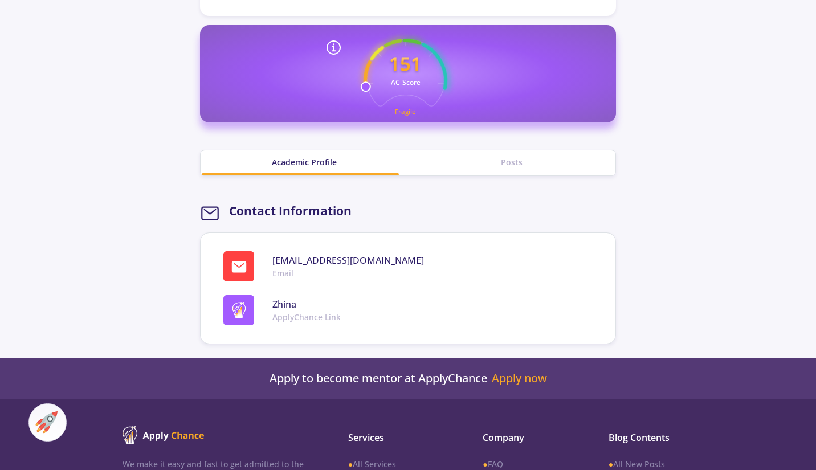
click at [300, 262] on span "farzinniag@gmail.com" at bounding box center [349, 261] width 152 height 14
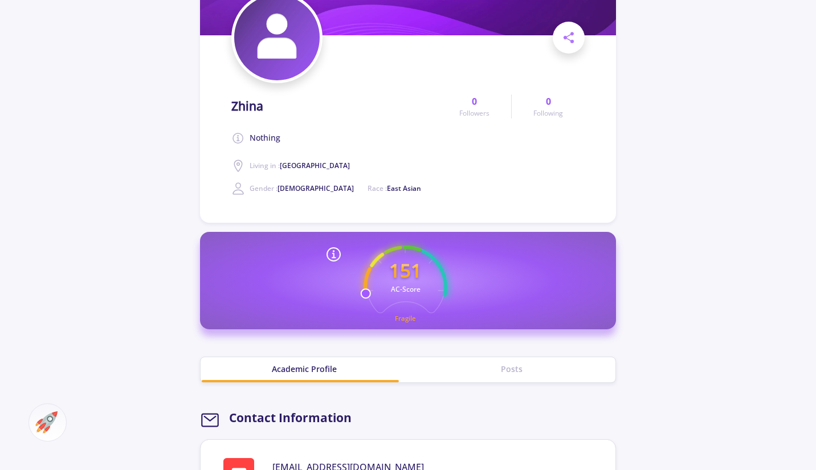
scroll to position [0, 0]
